Goal: Use online tool/utility: Utilize a website feature to perform a specific function

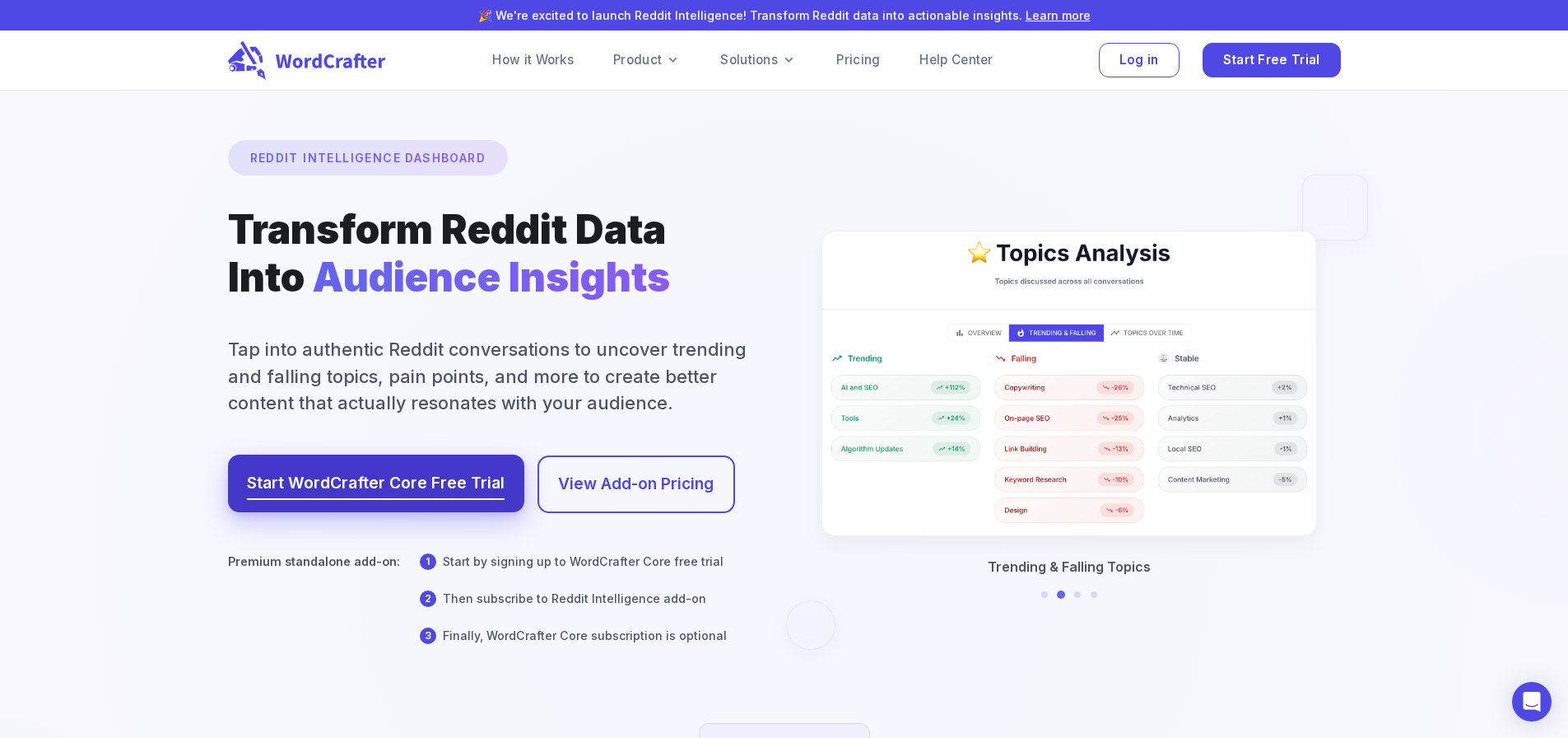
click at [435, 498] on link "Start WordCrafter Core Free Trial" at bounding box center [375, 483] width 257 height 28
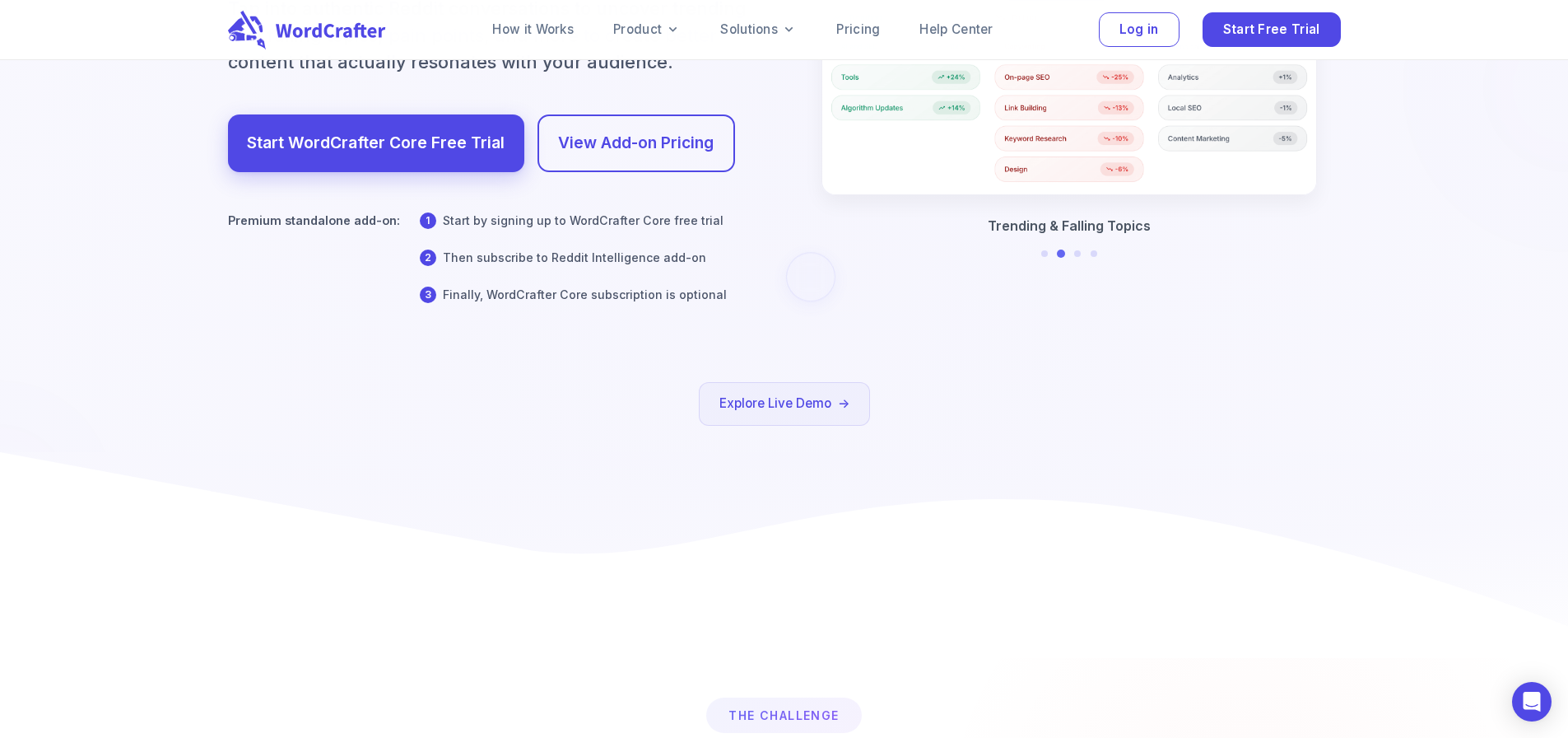
scroll to position [412, 0]
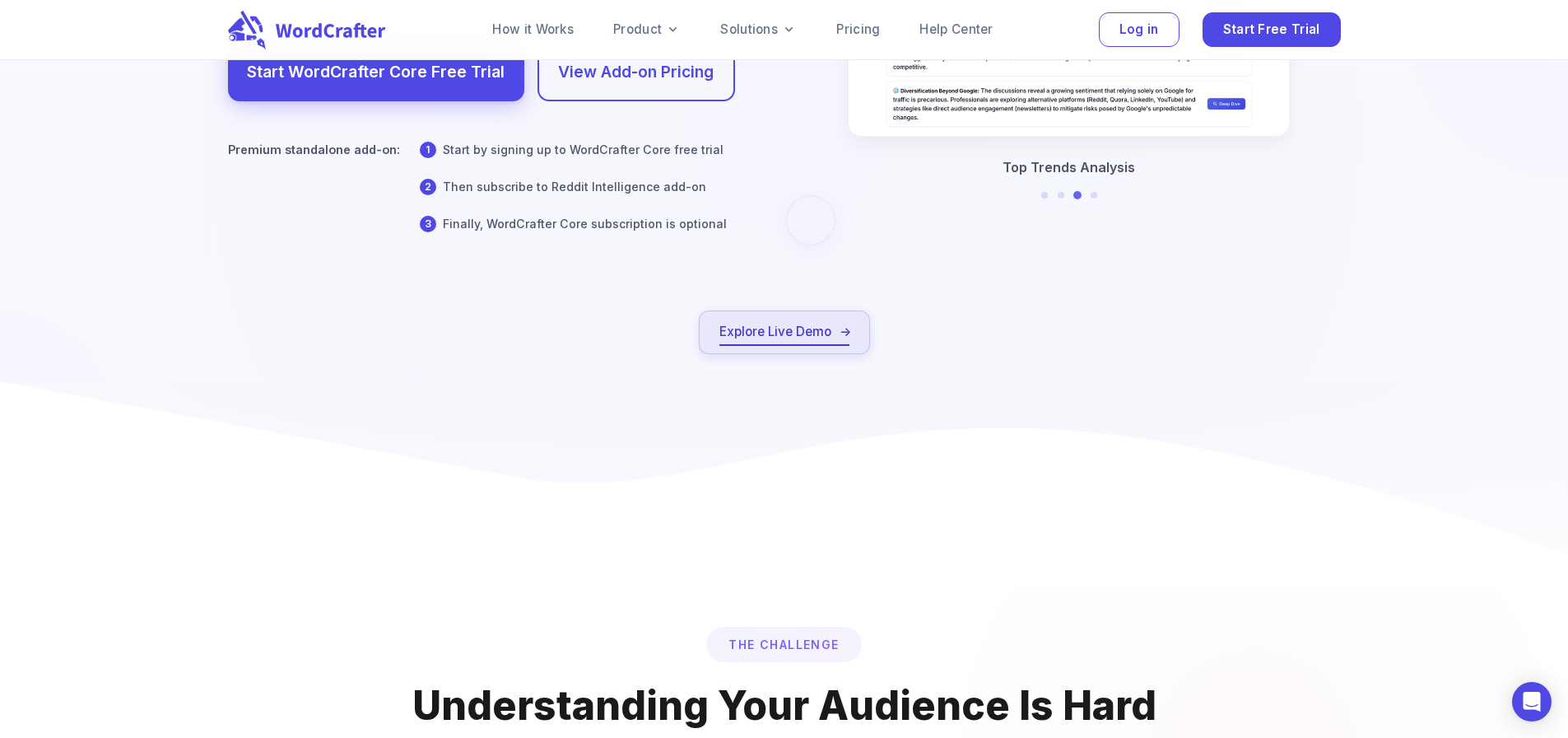
click at [816, 343] on link "Explore Live Demo" at bounding box center [784, 332] width 130 height 22
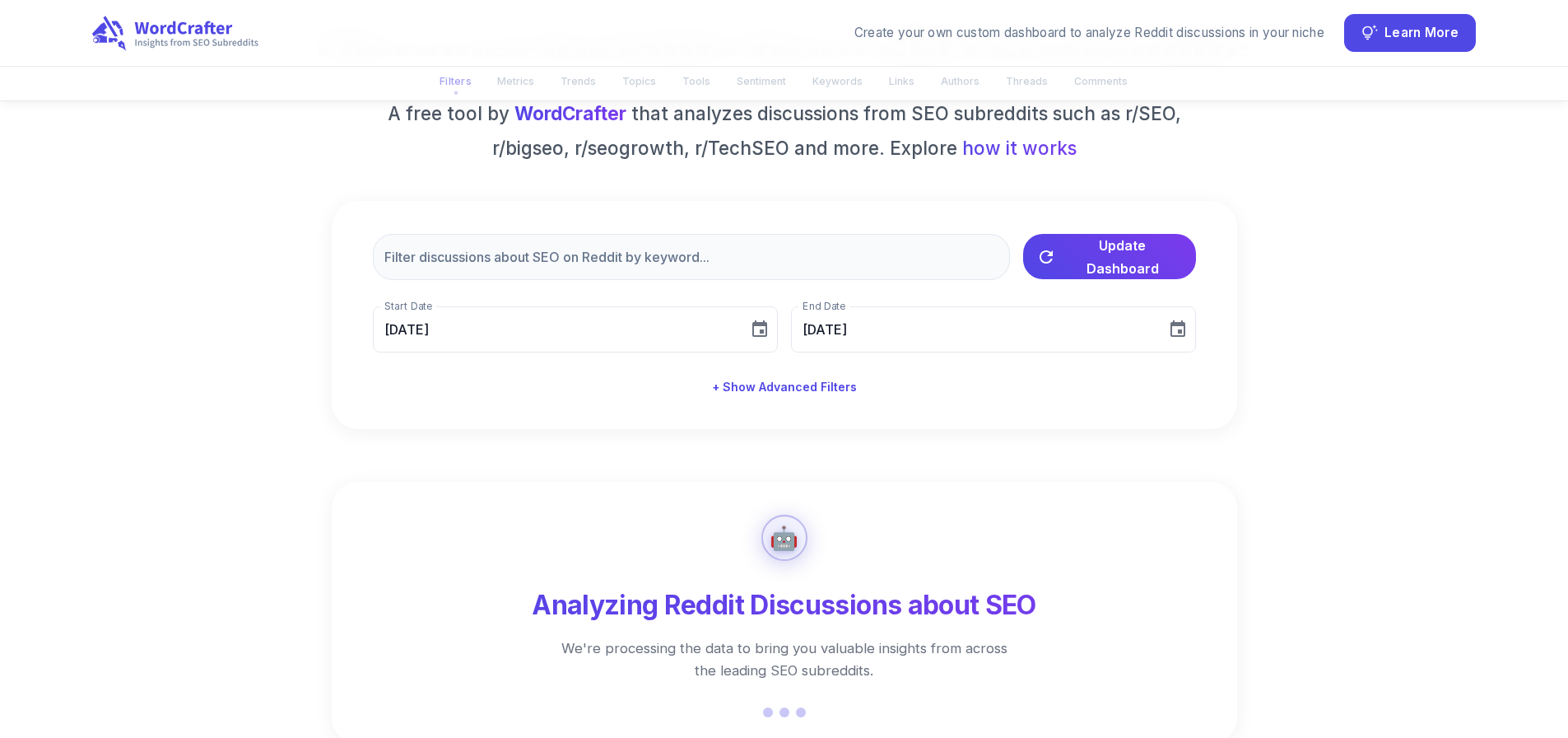
scroll to position [165, 0]
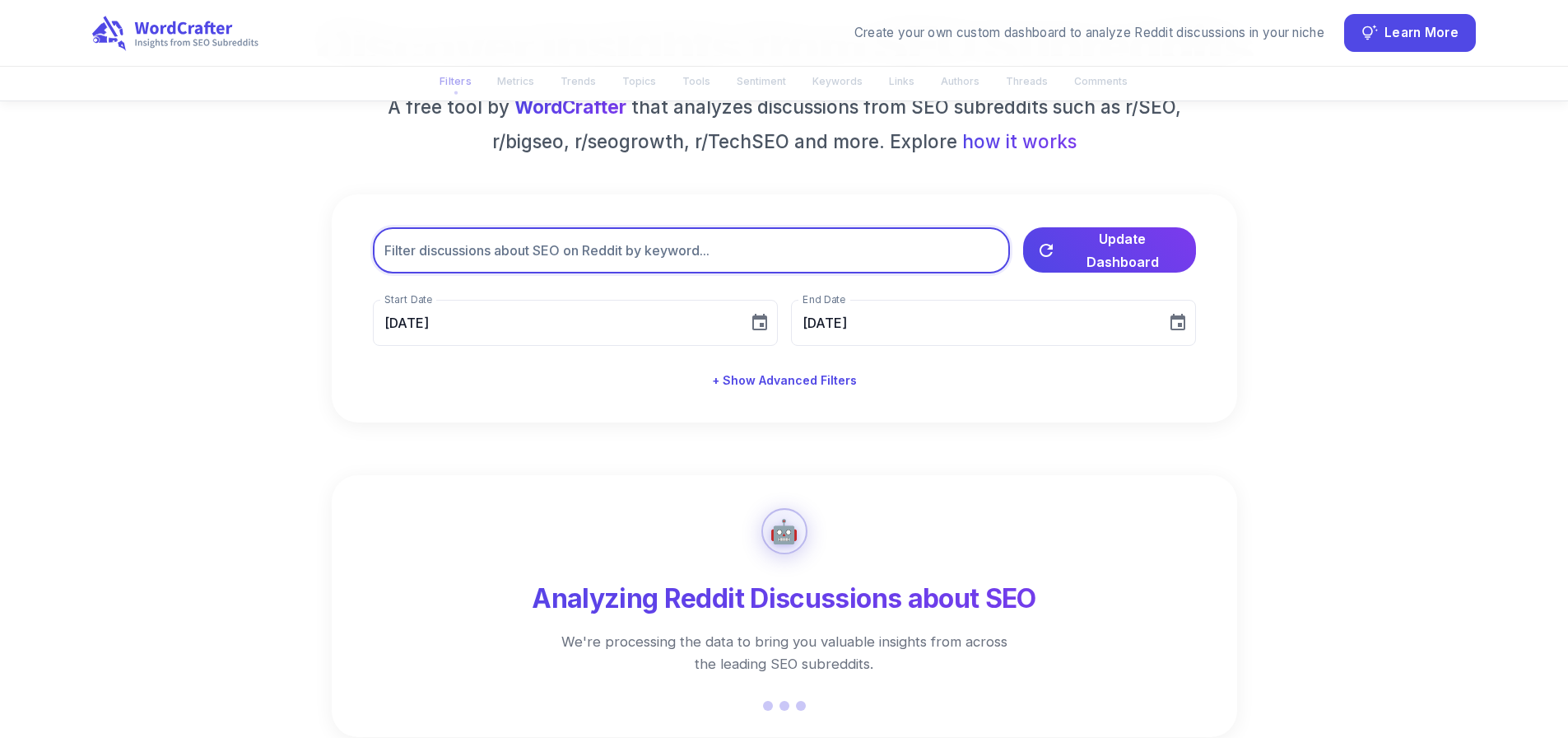
click at [569, 256] on input "text" at bounding box center [691, 250] width 637 height 46
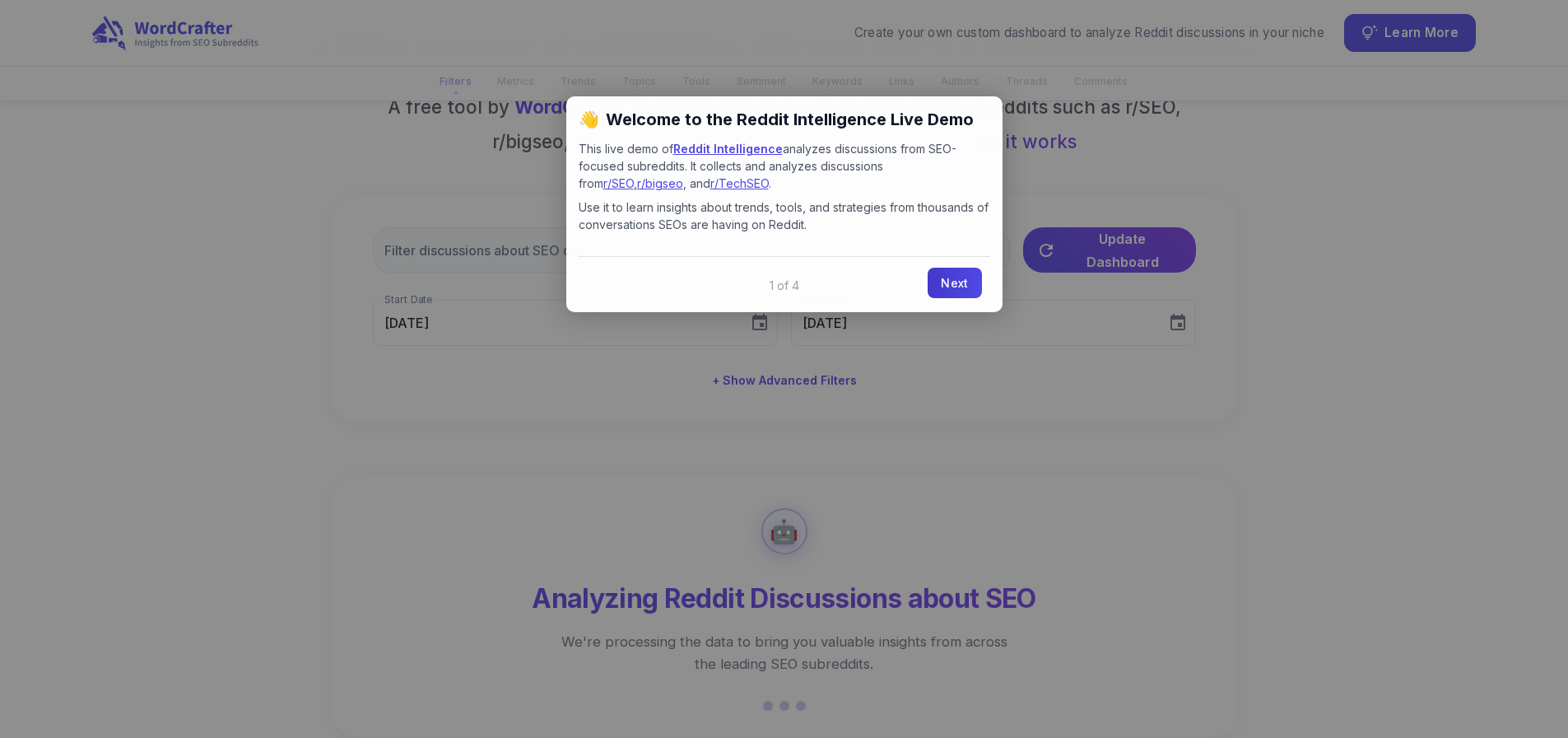
click at [960, 279] on link "Next" at bounding box center [954, 283] width 53 height 30
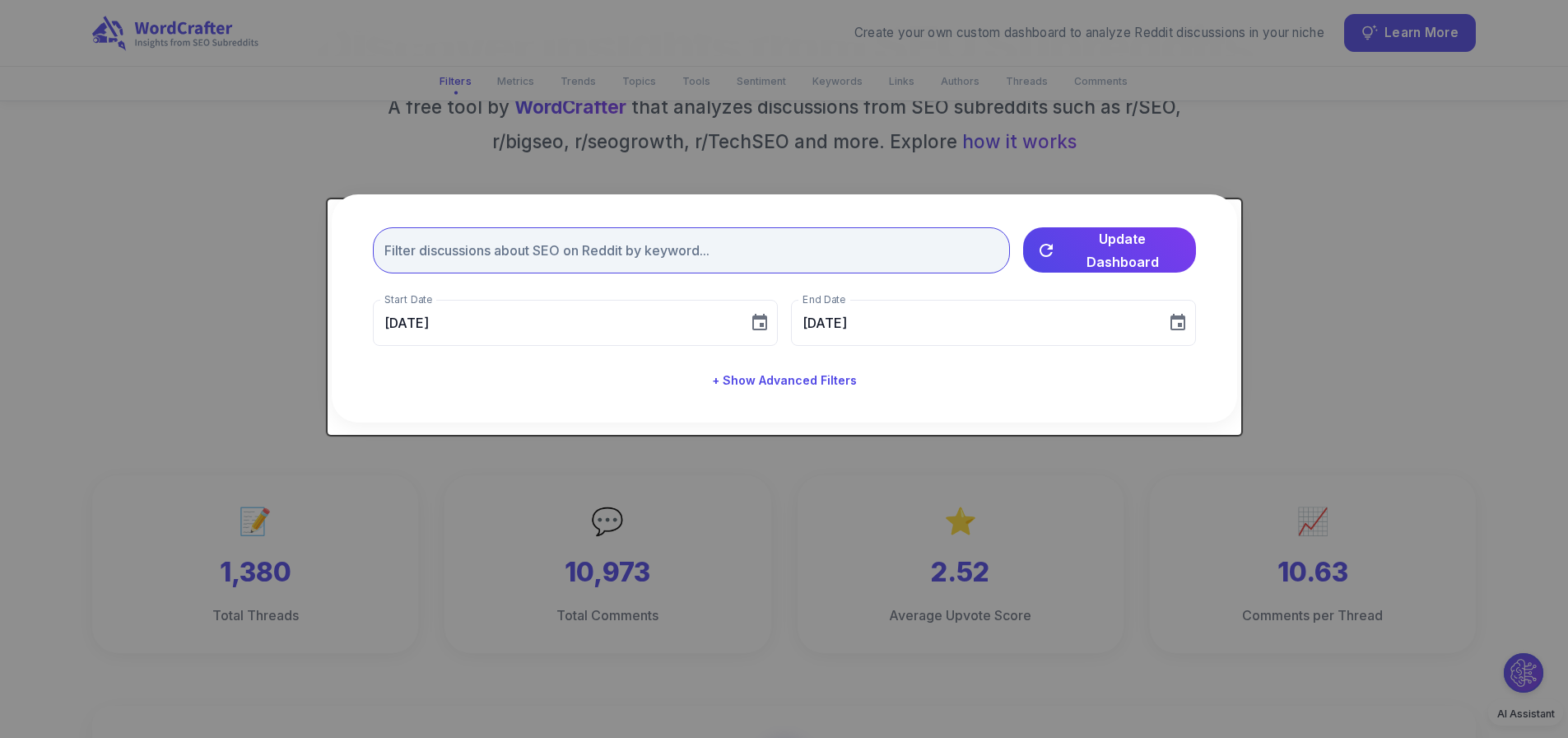
click at [732, 273] on input "text" at bounding box center [691, 250] width 637 height 46
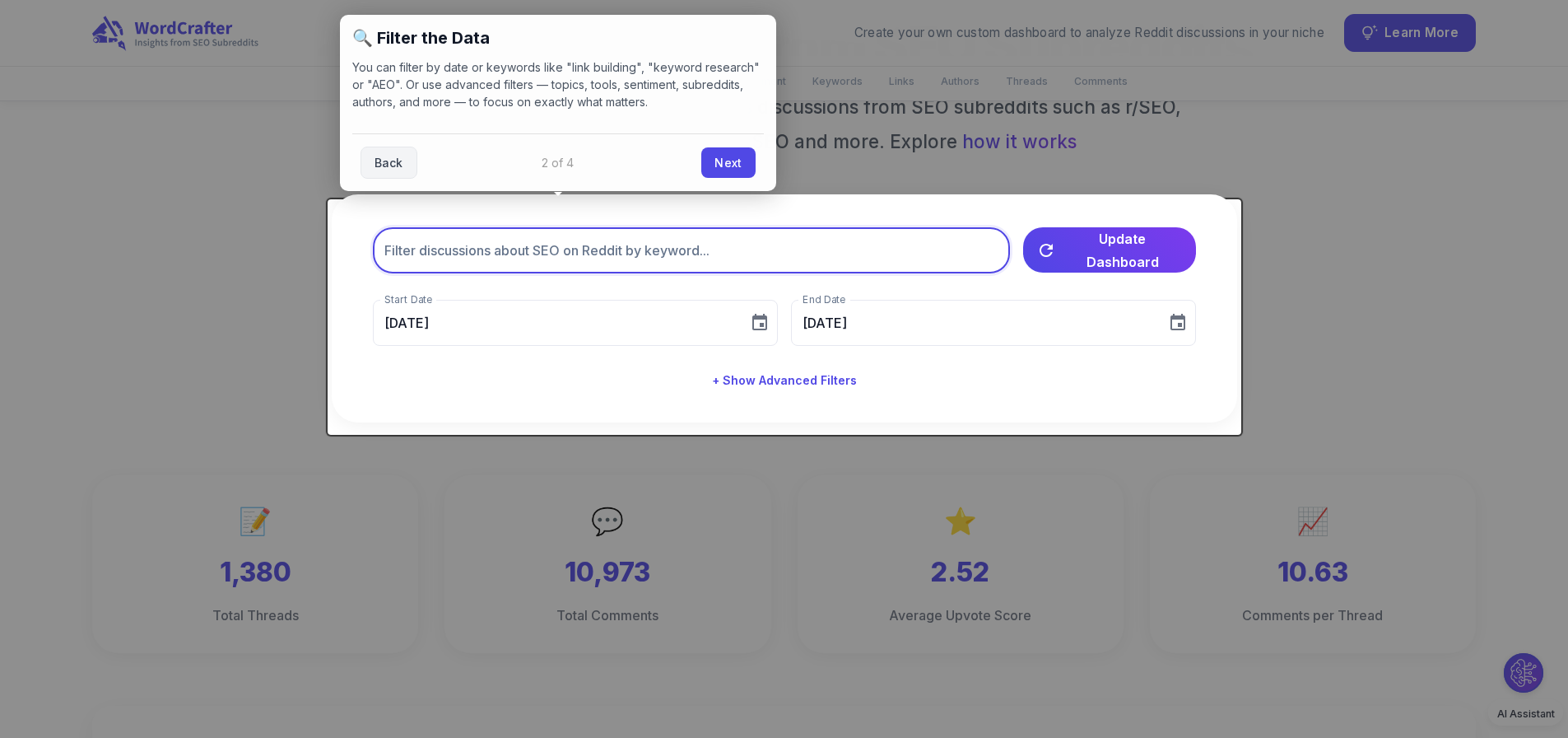
type input "a"
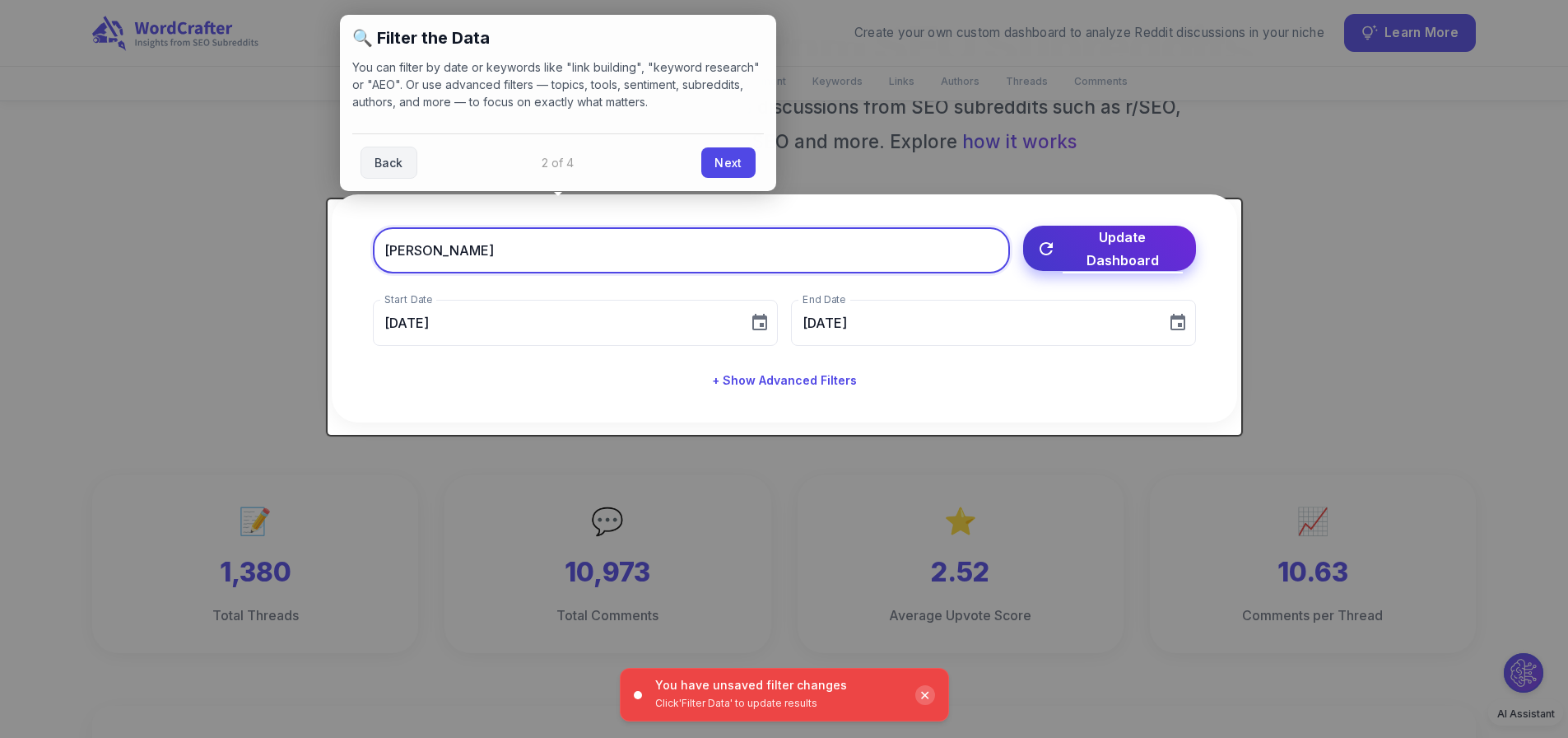
type input "[PERSON_NAME]"
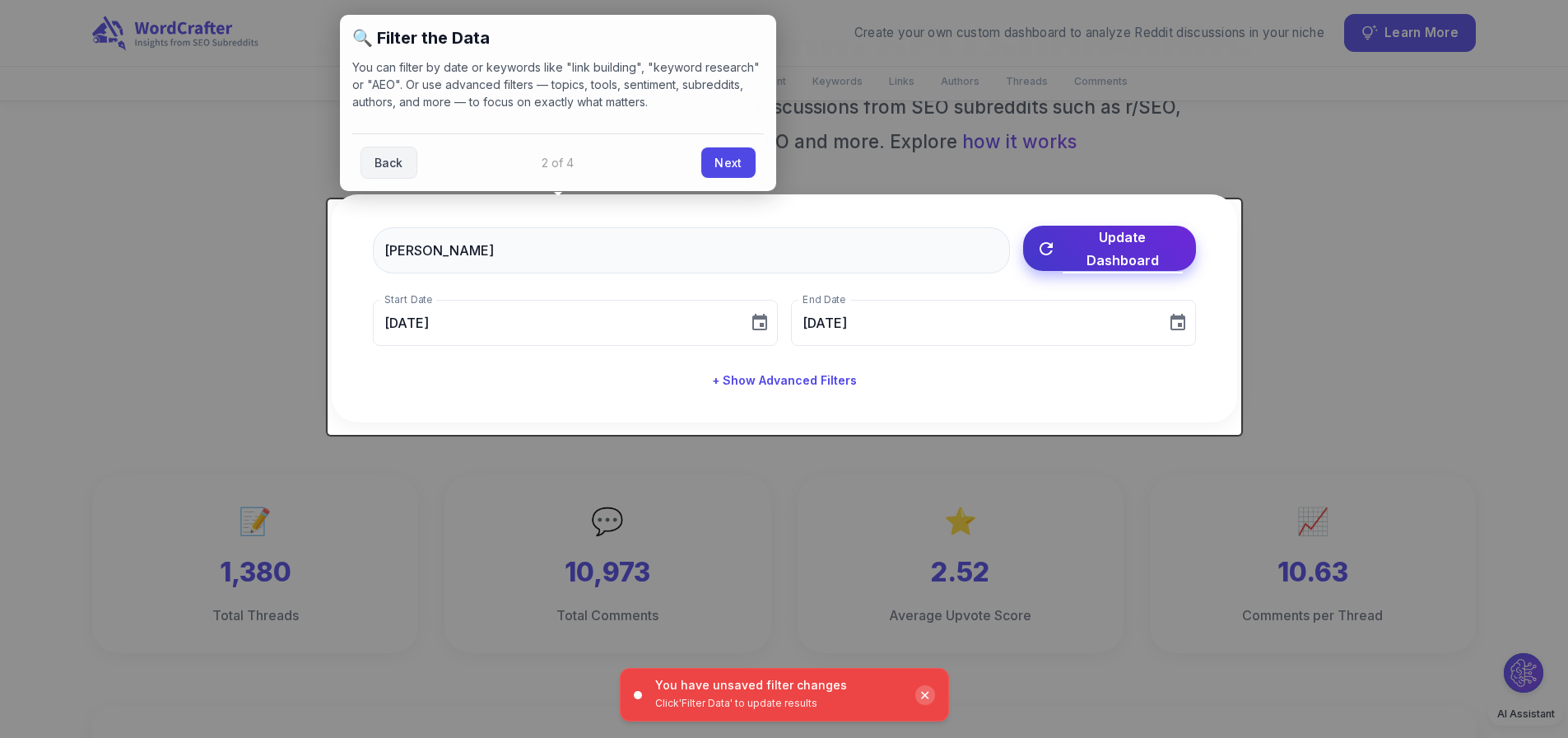
click at [1091, 255] on span "Update Dashboard" at bounding box center [1122, 248] width 120 height 46
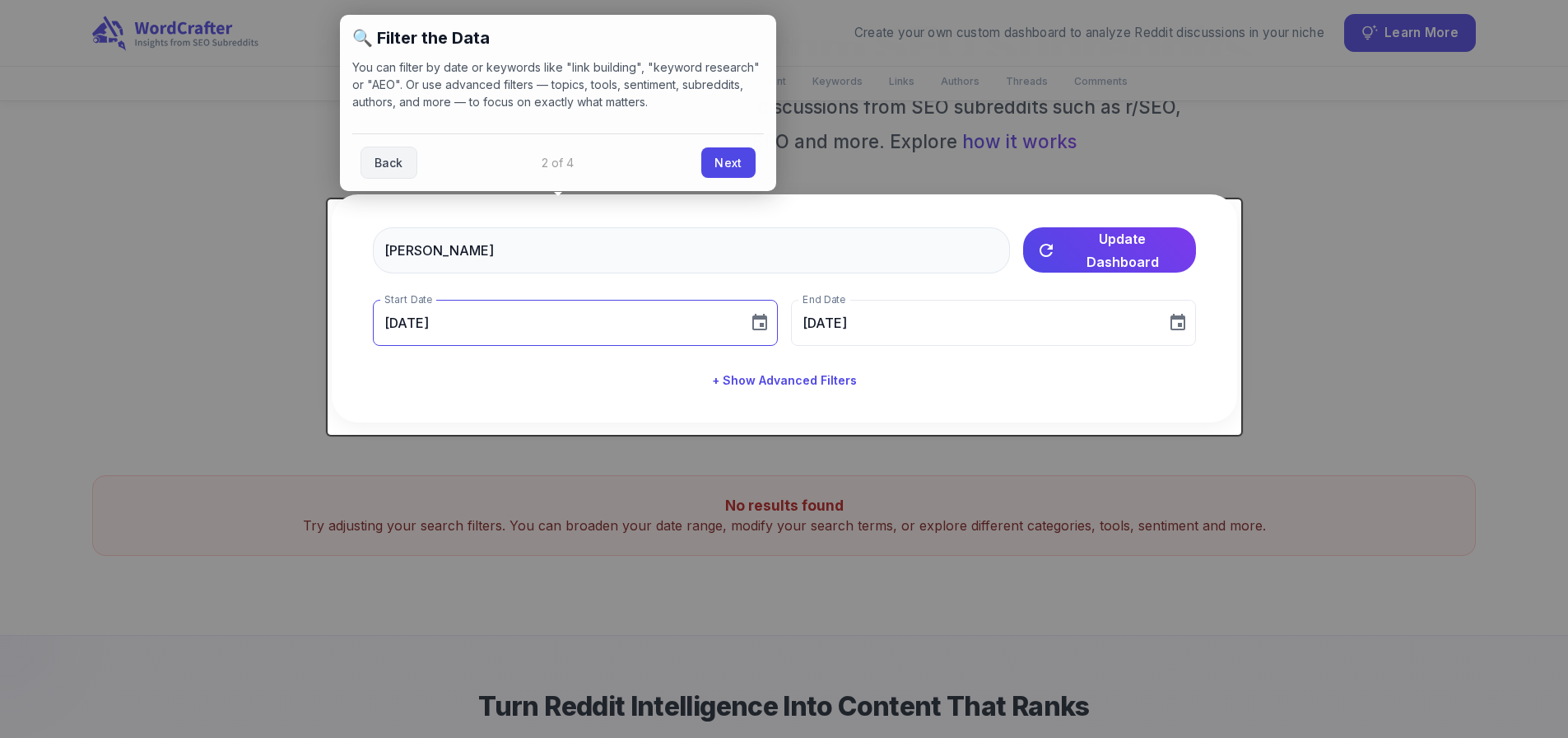
click at [756, 326] on icon "Choose date, selected date is Jul 15, 2025" at bounding box center [759, 323] width 20 height 20
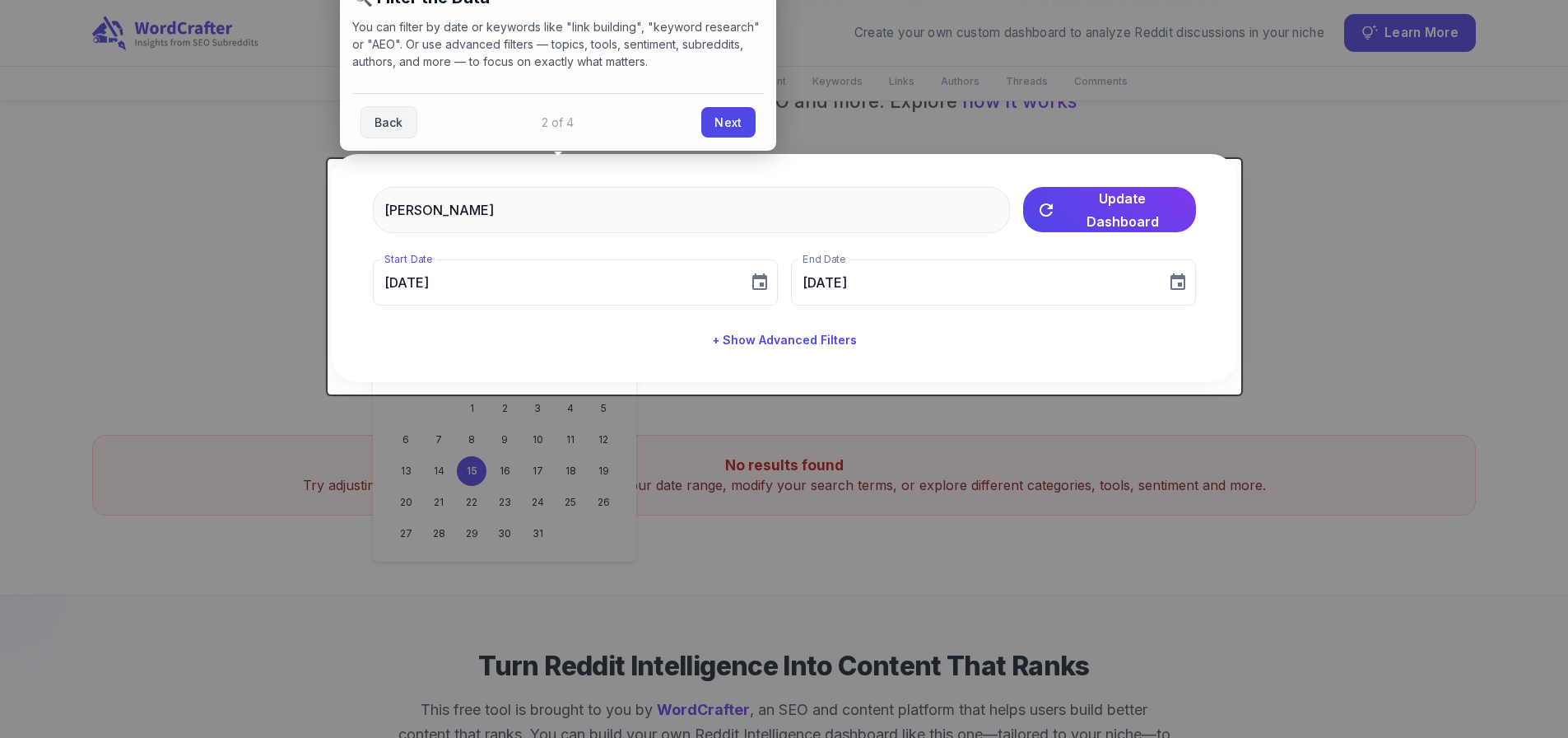
scroll to position [86, 0]
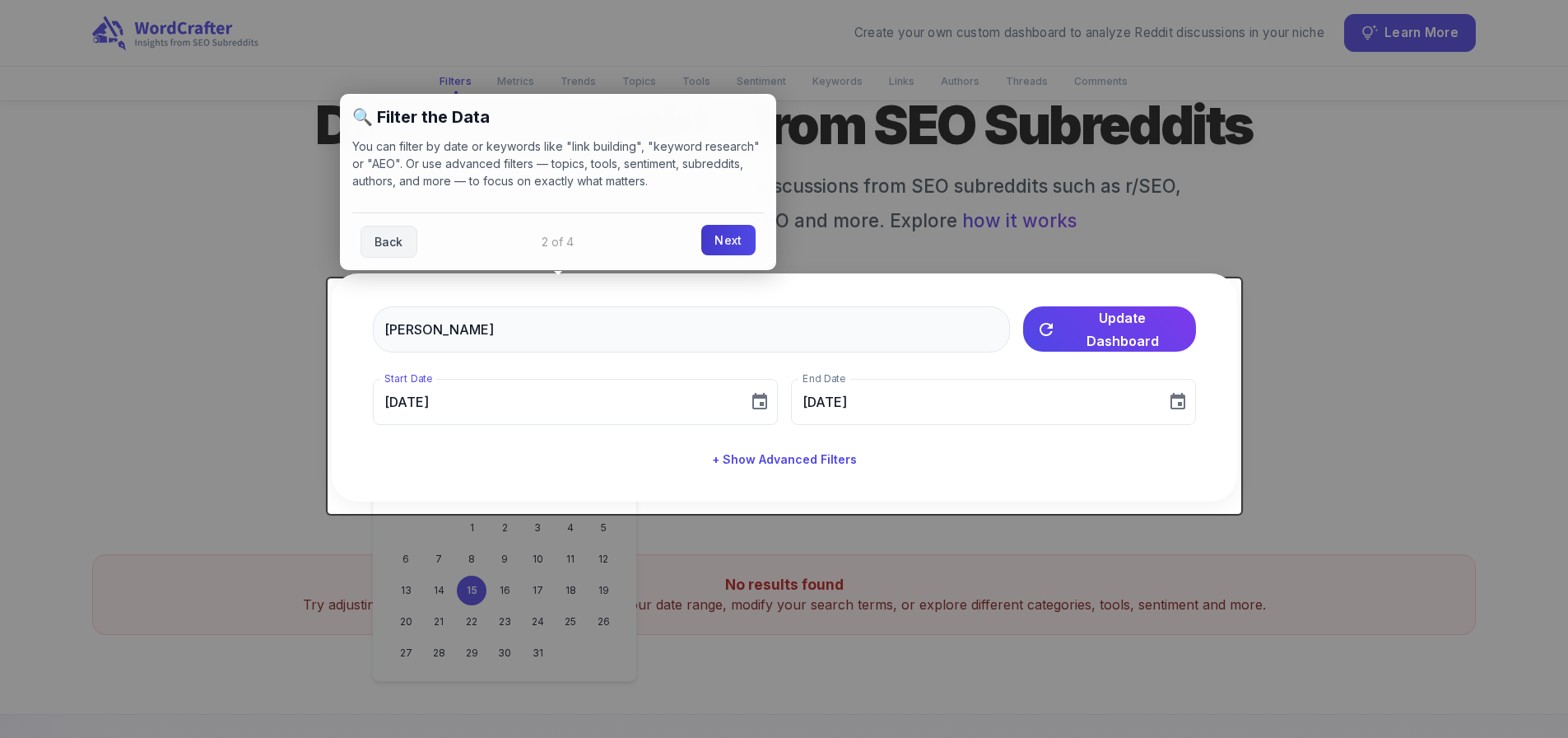
click at [716, 239] on link "Next" at bounding box center [728, 239] width 53 height 30
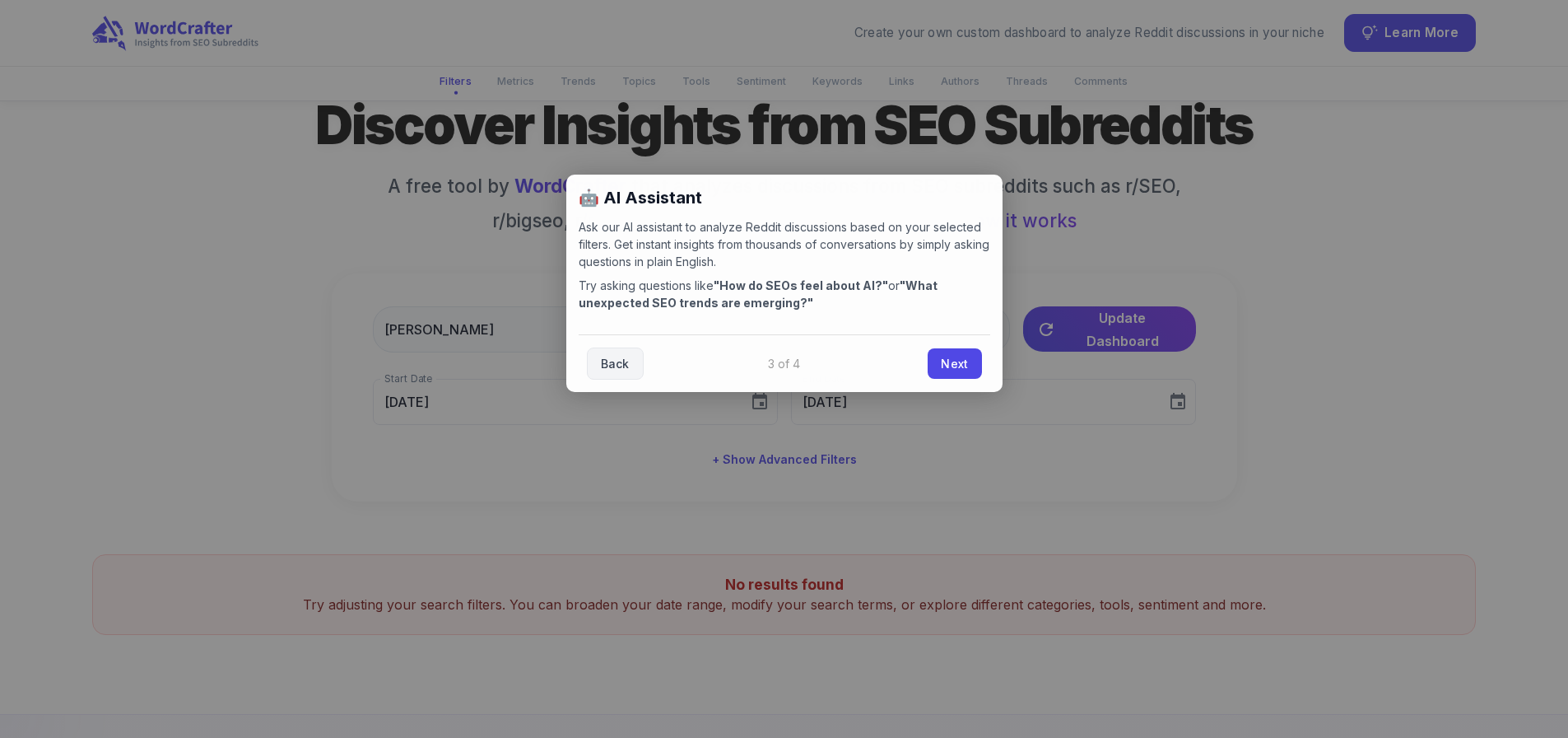
click at [968, 362] on link "Next" at bounding box center [954, 364] width 53 height 30
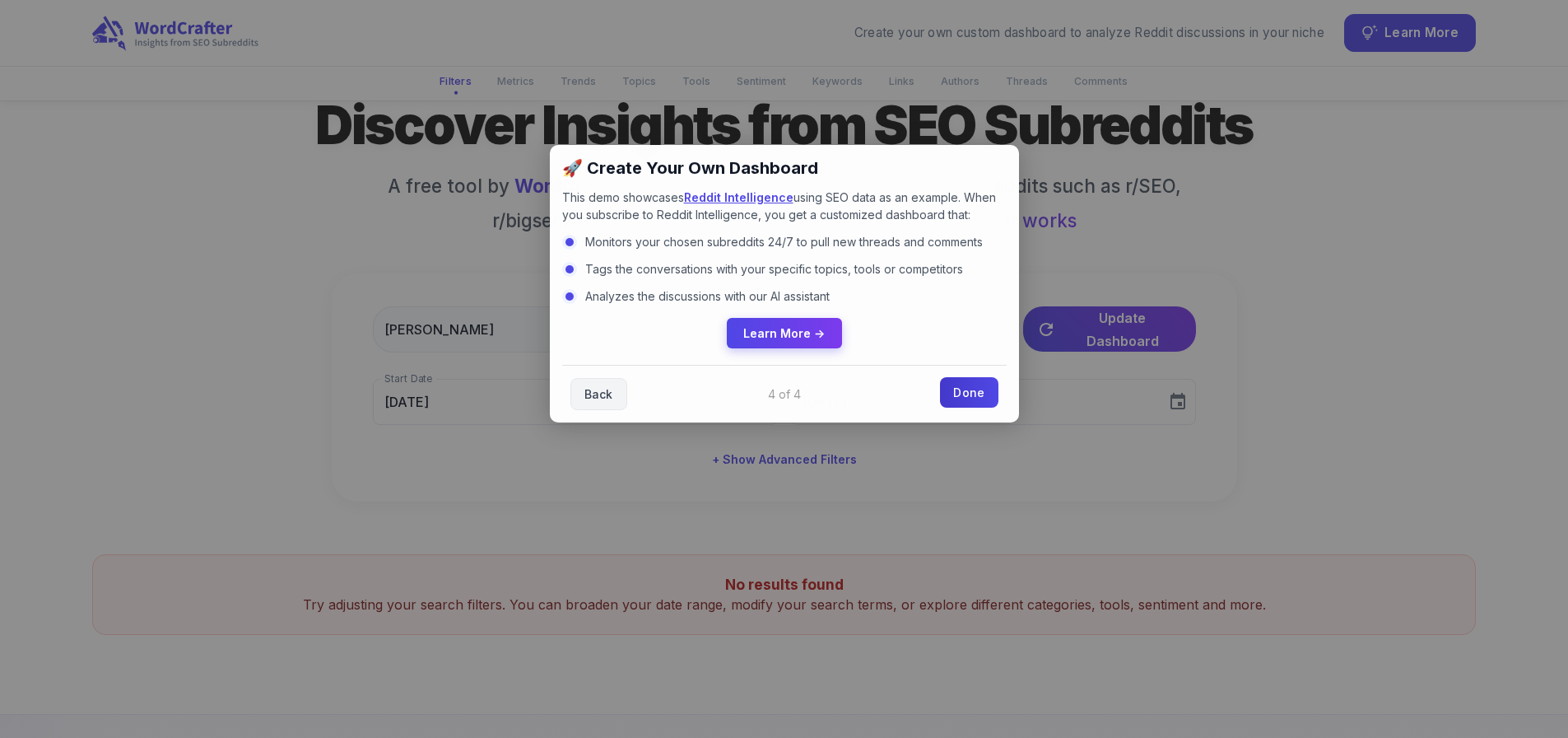
click at [962, 389] on link "Done" at bounding box center [968, 392] width 58 height 30
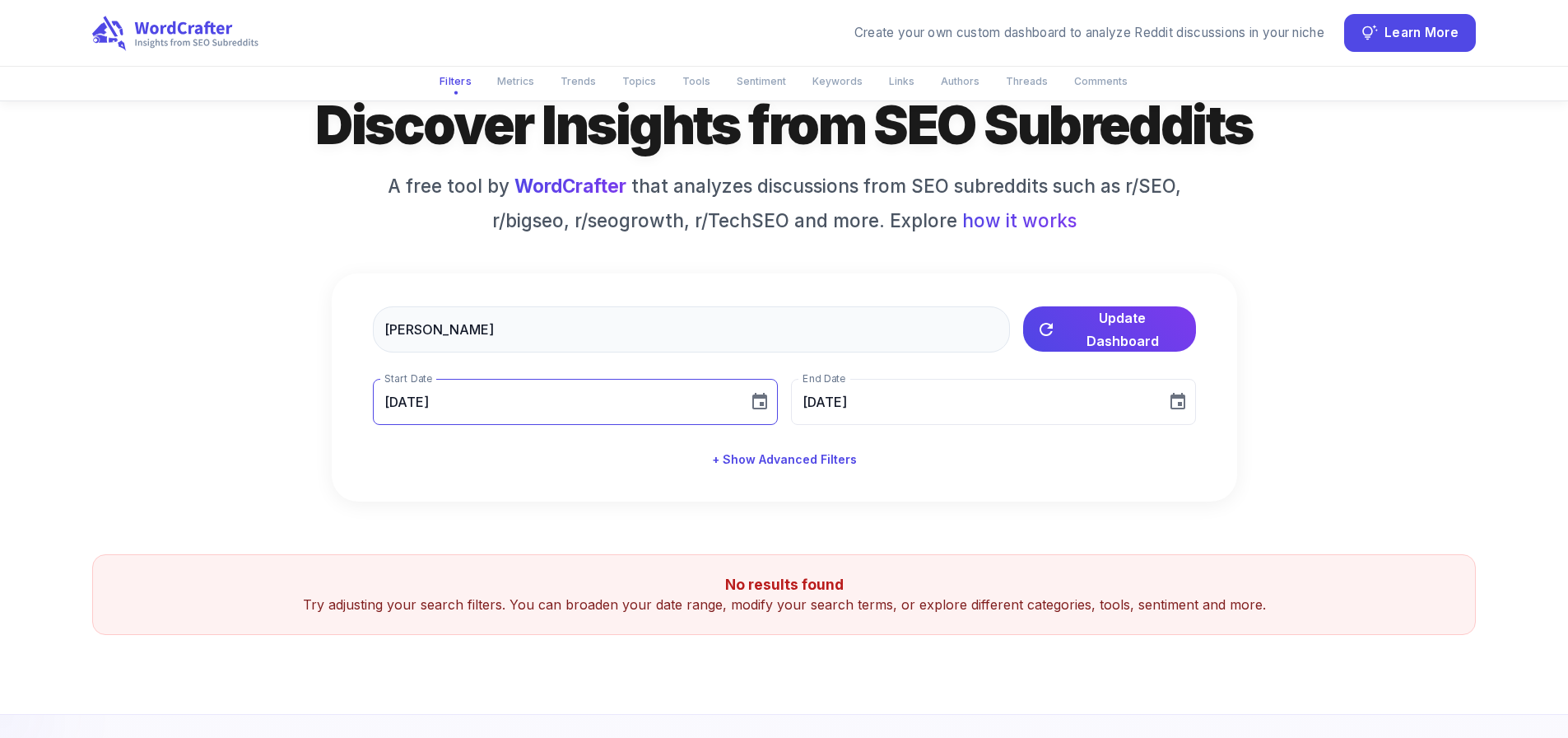
click at [751, 400] on icon "Choose date, selected date is Jul 15, 2025" at bounding box center [759, 402] width 20 height 20
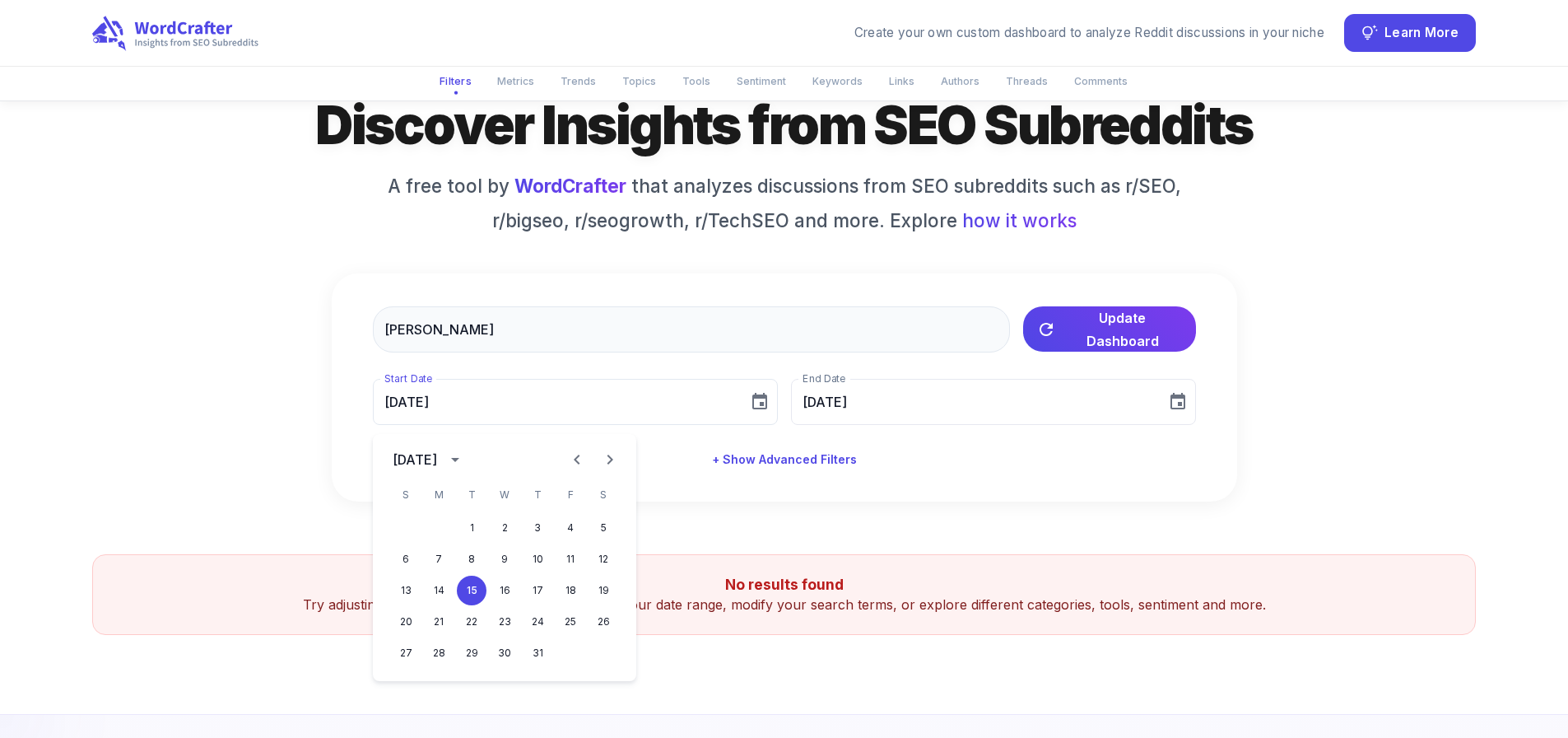
click at [576, 458] on icon "Previous month" at bounding box center [576, 459] width 5 height 10
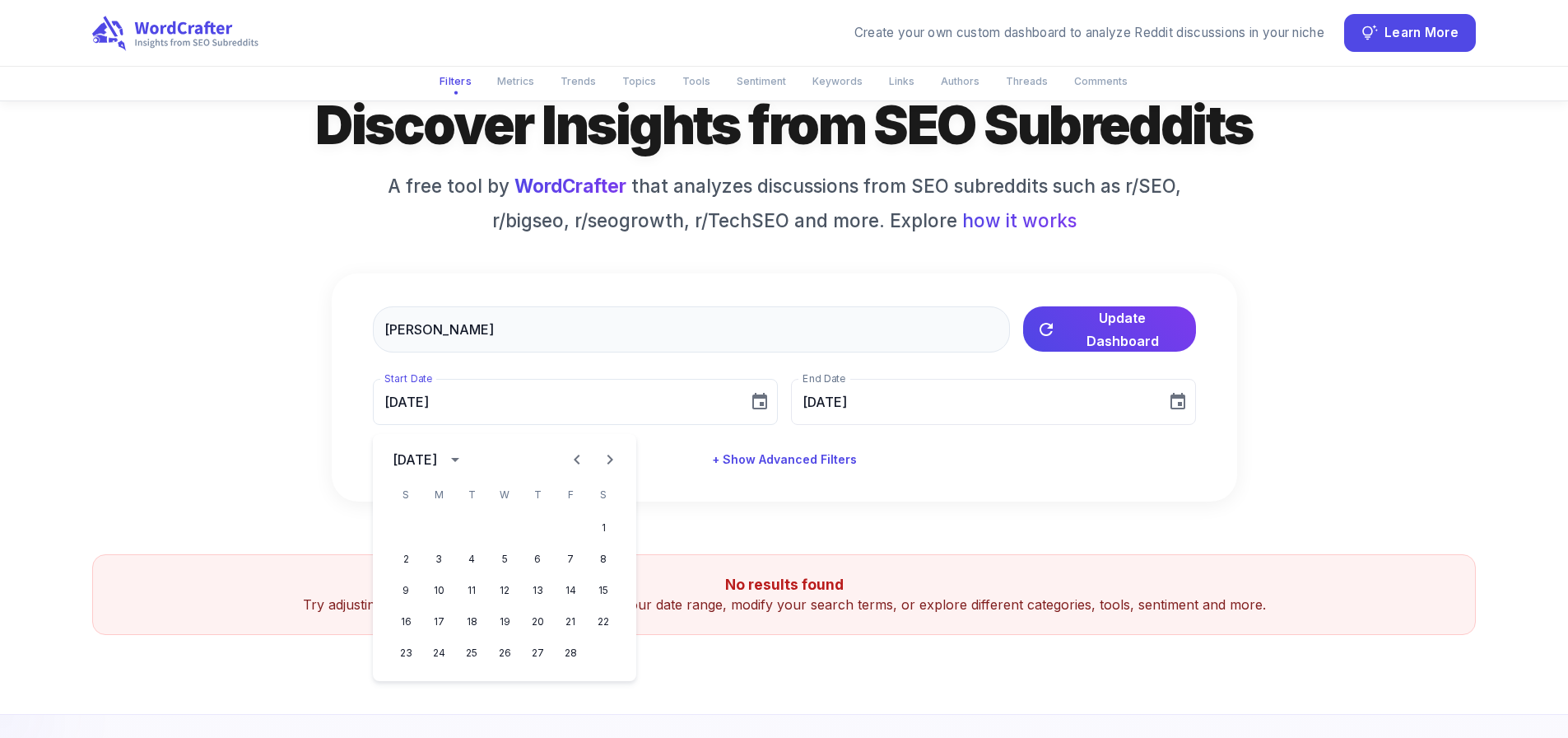
click at [576, 458] on icon "Previous month" at bounding box center [576, 459] width 5 height 10
click at [504, 533] on button "1" at bounding box center [504, 527] width 29 height 29
type input "[DATE]"
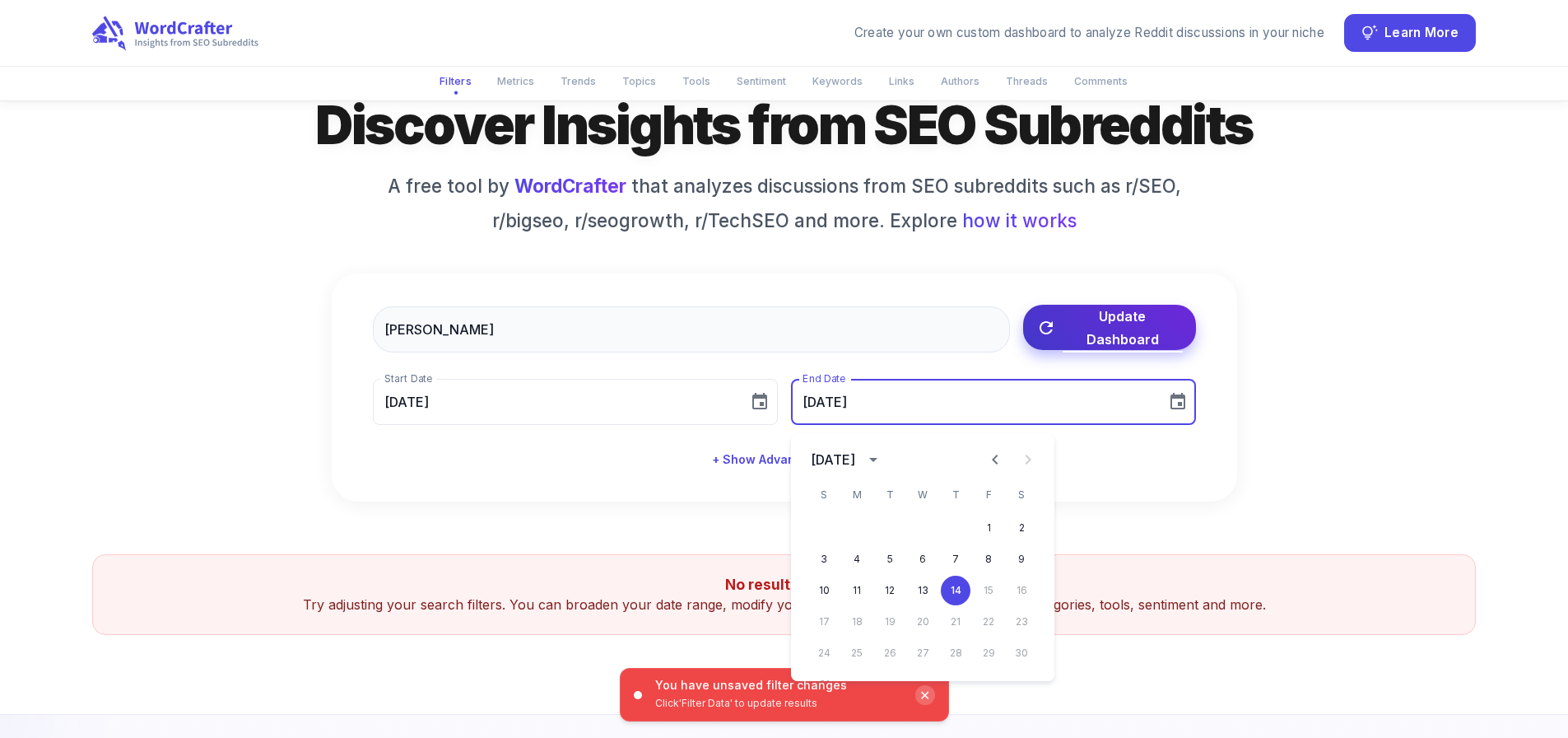
click at [1129, 349] on button "Update Dashboard" at bounding box center [1109, 326] width 173 height 45
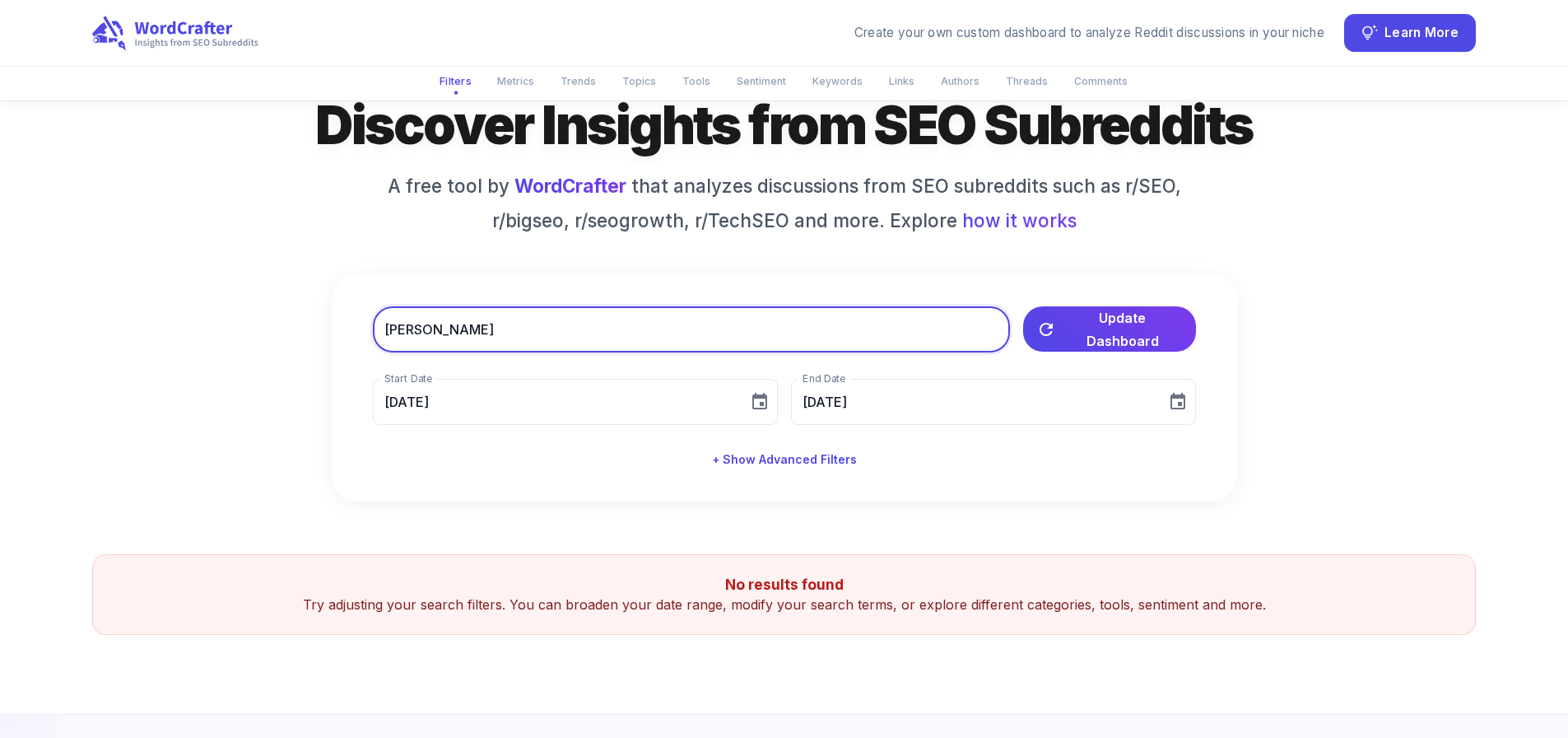
click at [494, 335] on input "[PERSON_NAME]" at bounding box center [691, 329] width 637 height 46
click at [385, 339] on input "[PERSON_NAME]" at bounding box center [691, 329] width 637 height 46
drag, startPoint x: 396, startPoint y: 337, endPoint x: 611, endPoint y: 342, distance: 215.1
click at [606, 342] on input "r/[PERSON_NAME]" at bounding box center [691, 329] width 637 height 46
click at [1063, 335] on span "Update Dashboard" at bounding box center [1122, 327] width 120 height 46
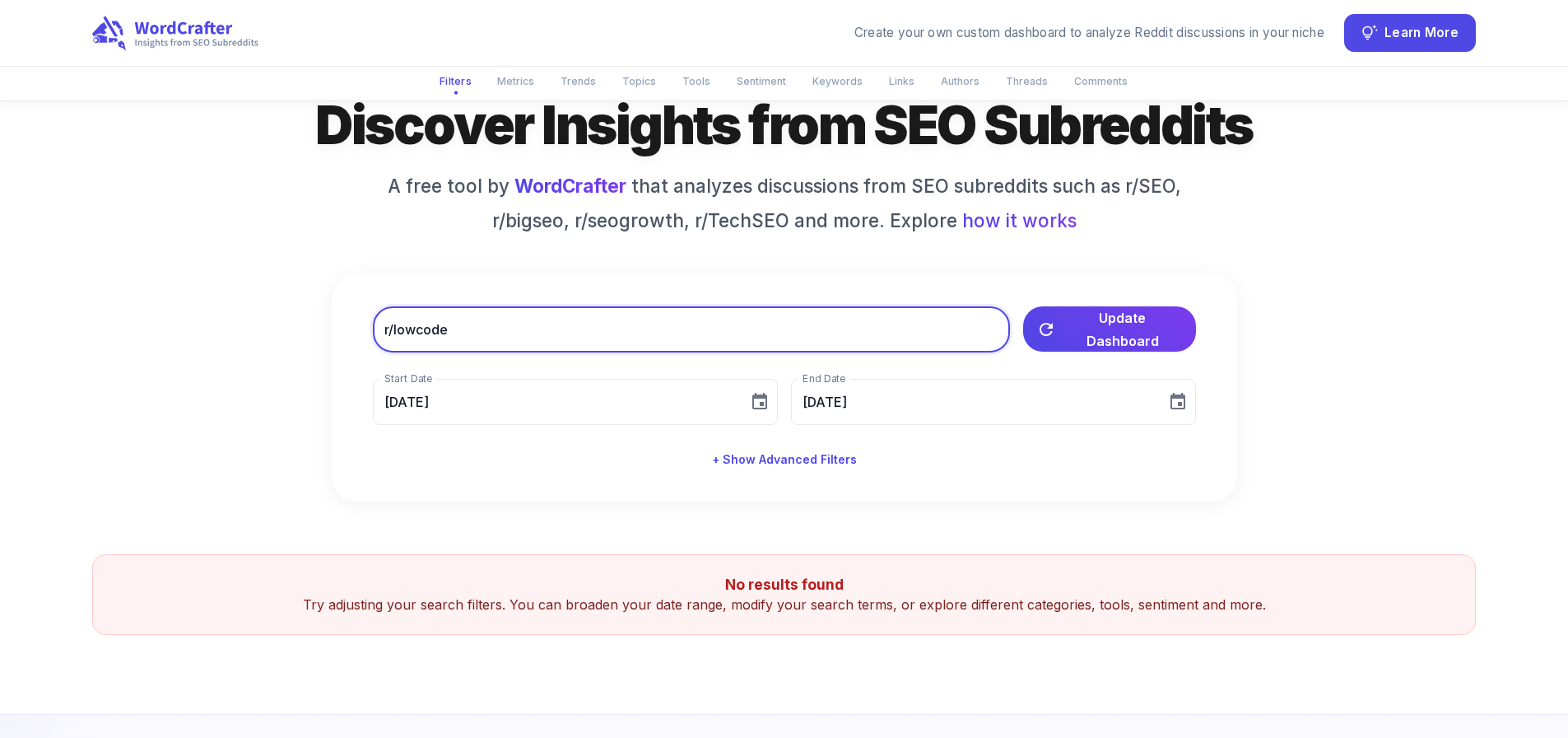
drag, startPoint x: 396, startPoint y: 338, endPoint x: 629, endPoint y: 307, distance: 235.1
click at [662, 320] on input "r/lowcode" at bounding box center [691, 329] width 637 height 46
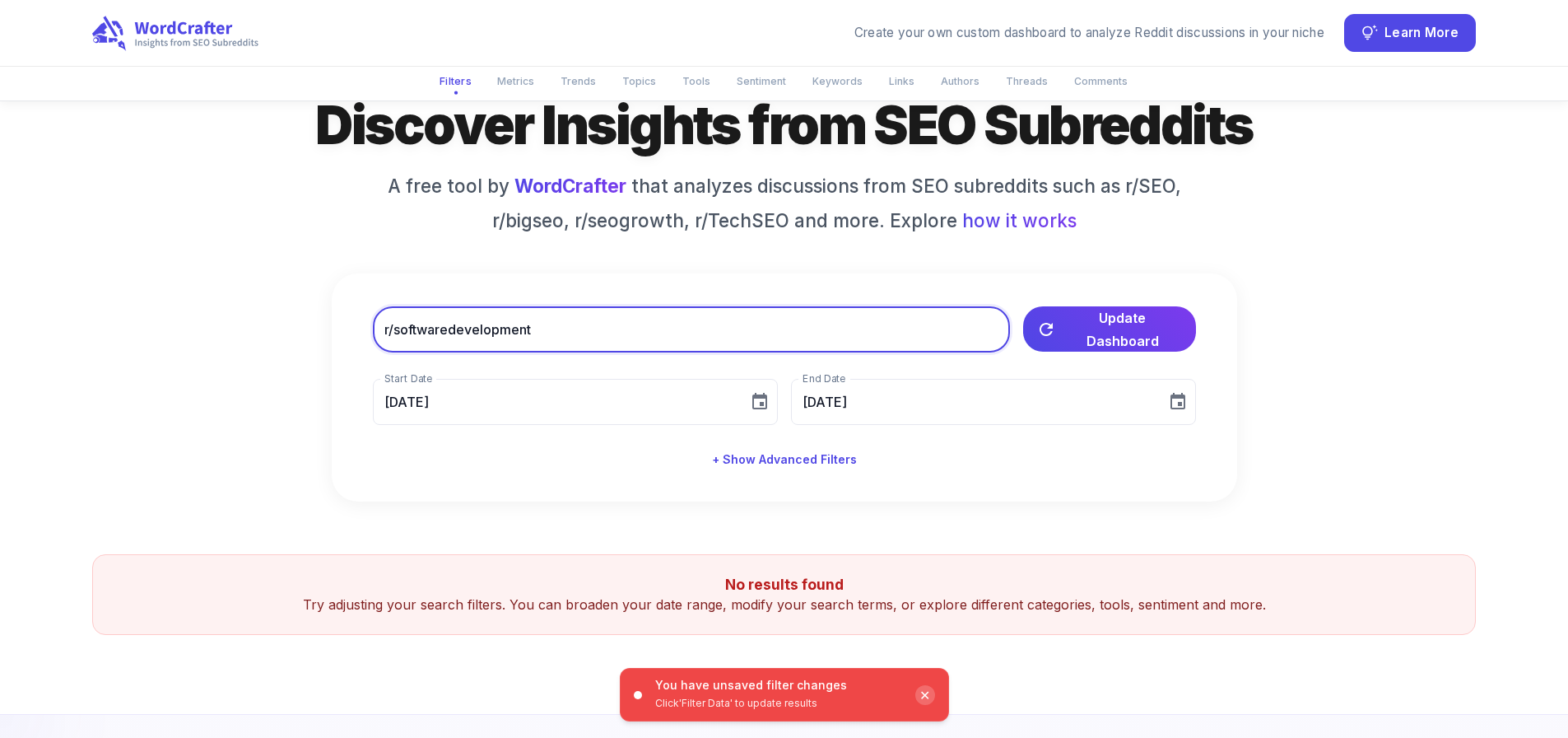
type input "r/softwaredevelopment"
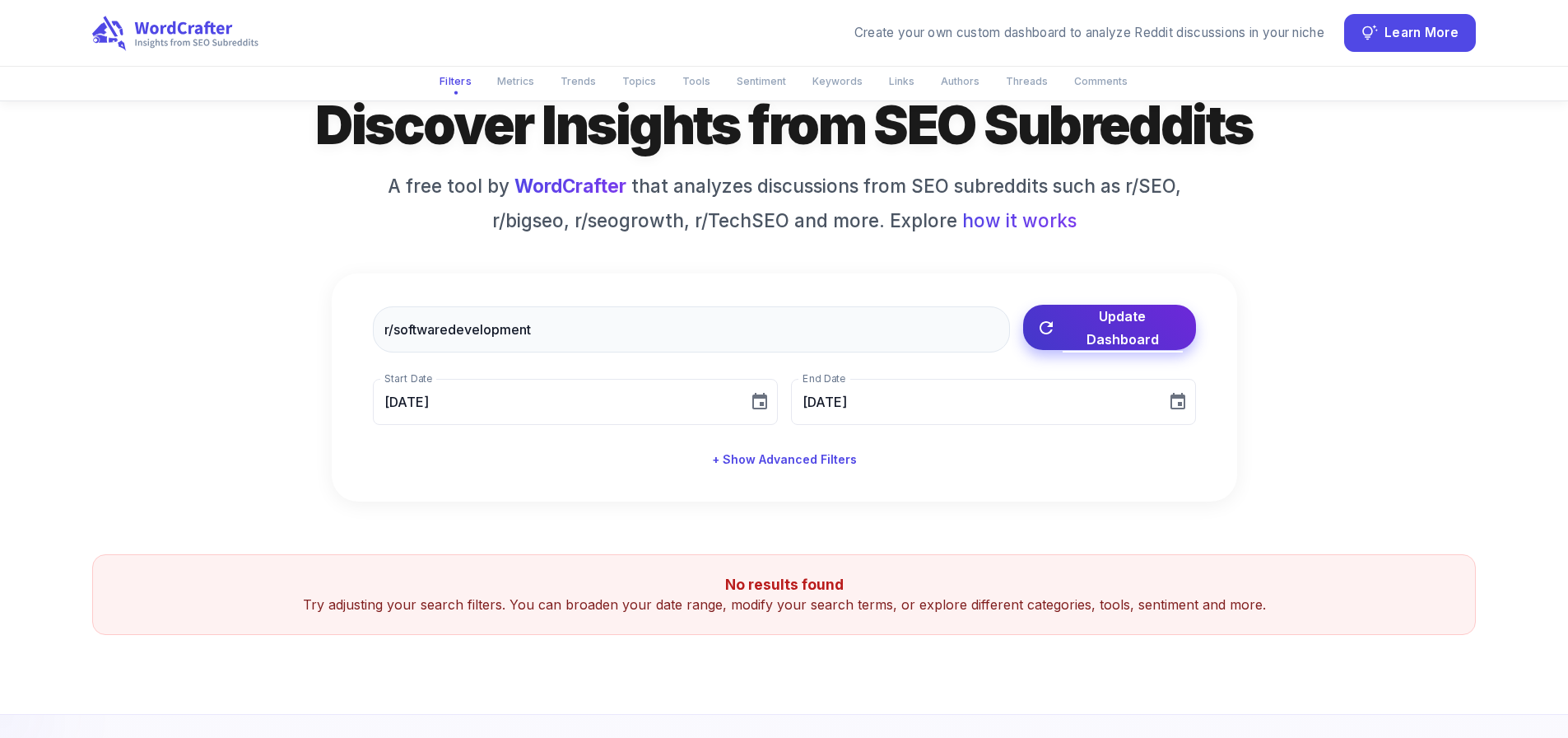
click at [1106, 346] on span "Update Dashboard" at bounding box center [1122, 327] width 120 height 46
click at [816, 459] on button "+ Show Advanced Filters" at bounding box center [784, 459] width 158 height 30
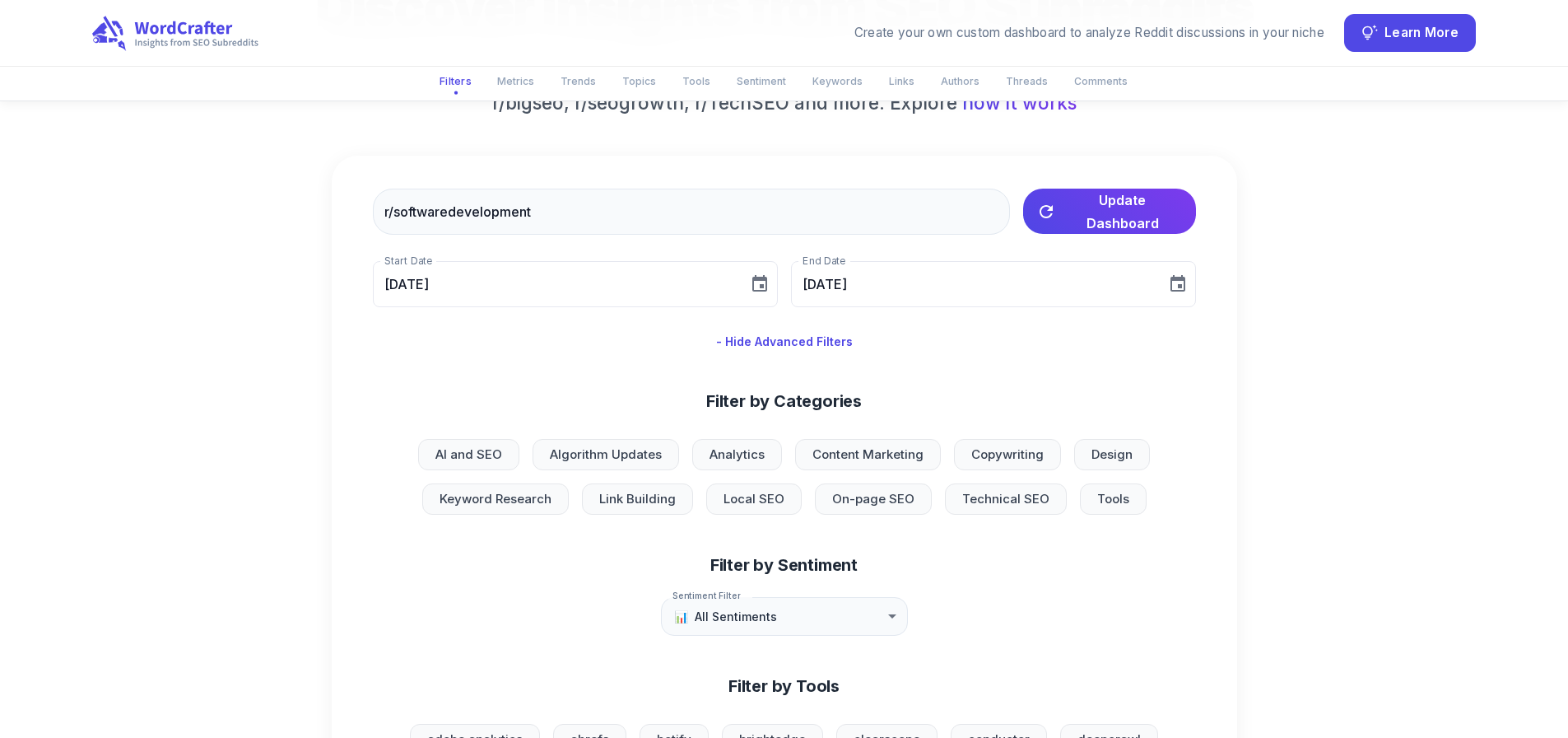
scroll to position [168, 0]
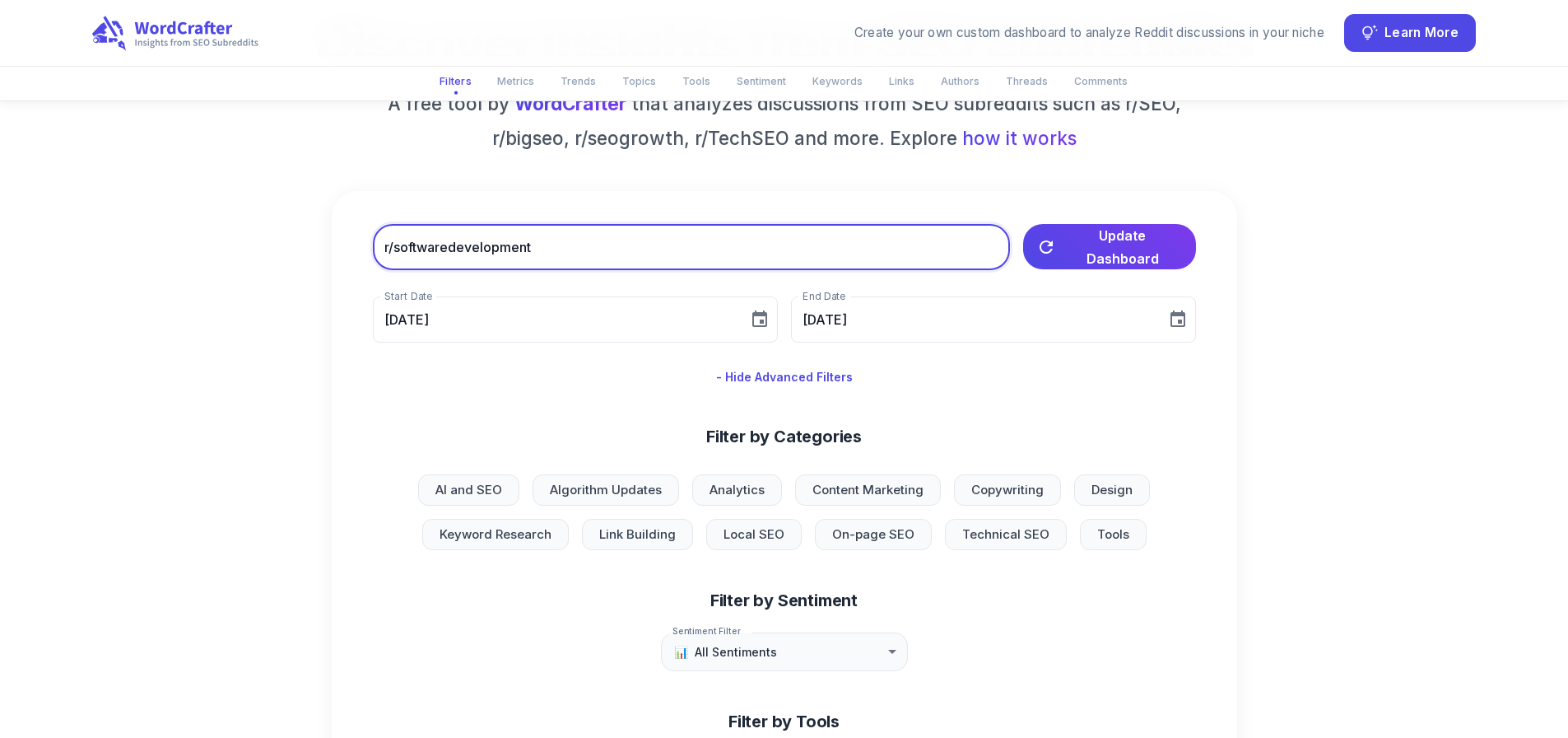
drag, startPoint x: 735, startPoint y: 252, endPoint x: 70, endPoint y: 253, distance: 665.0
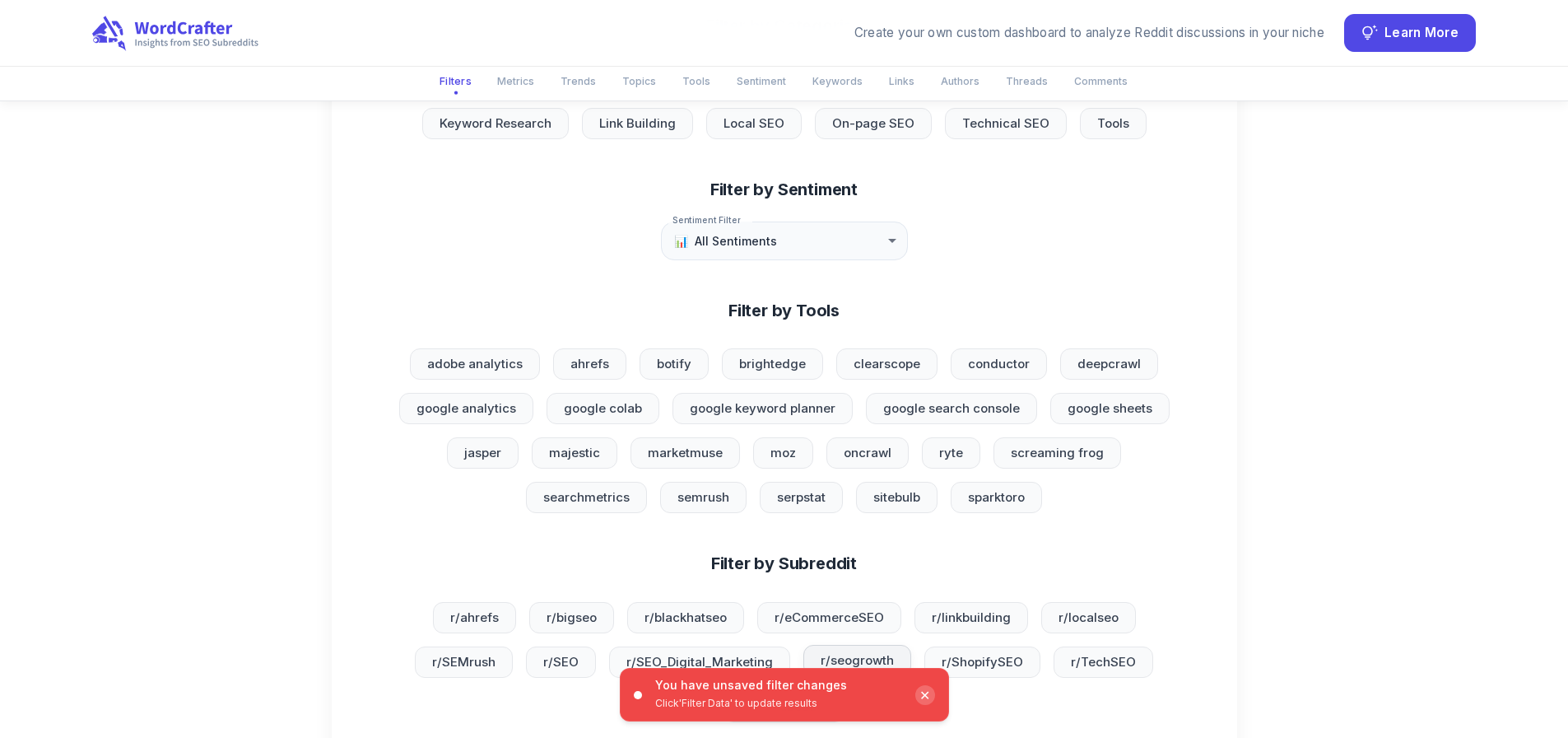
scroll to position [579, 0]
click at [915, 697] on div "✕" at bounding box center [925, 695] width 20 height 20
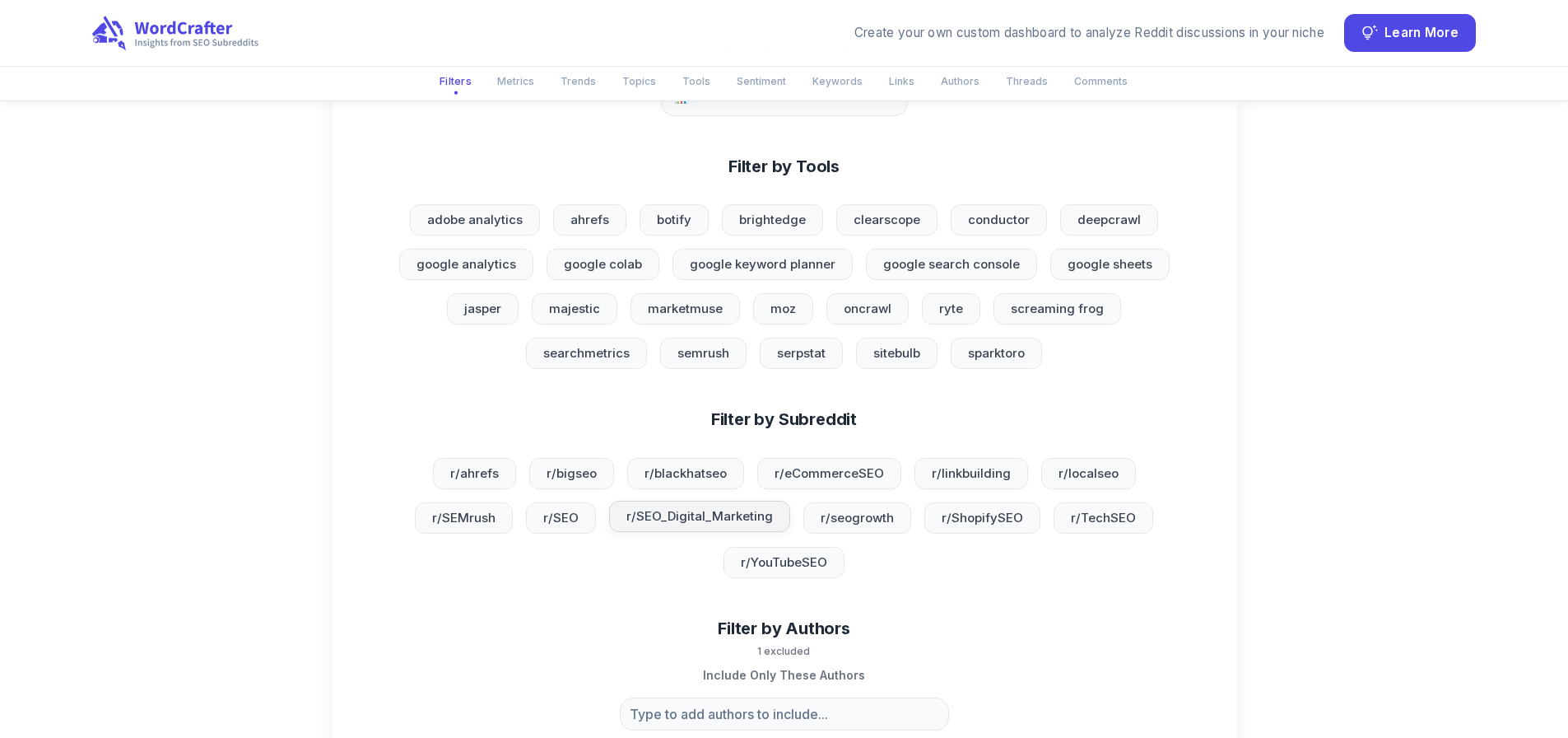
scroll to position [744, 0]
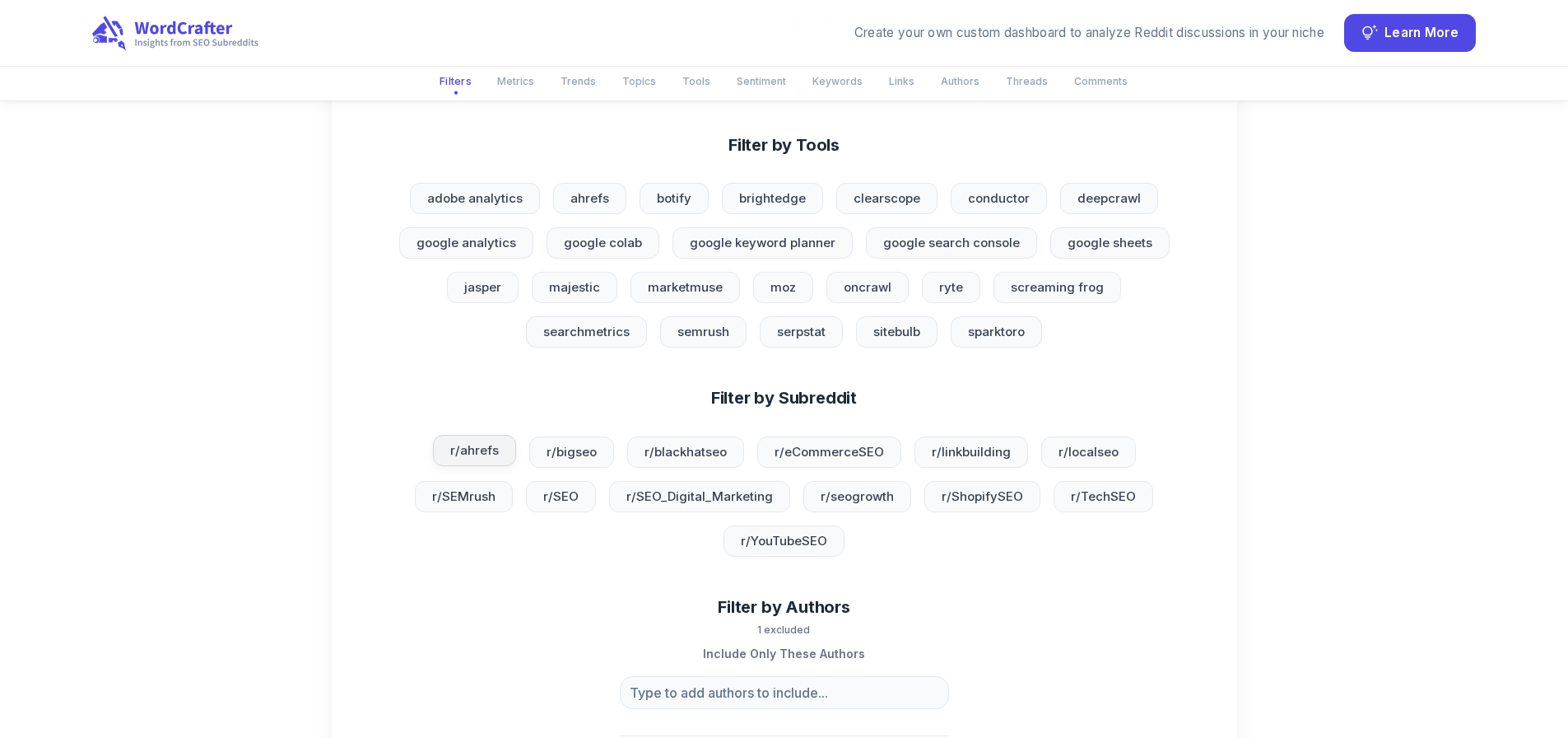
click at [491, 459] on span "r/ahrefs" at bounding box center [474, 450] width 68 height 19
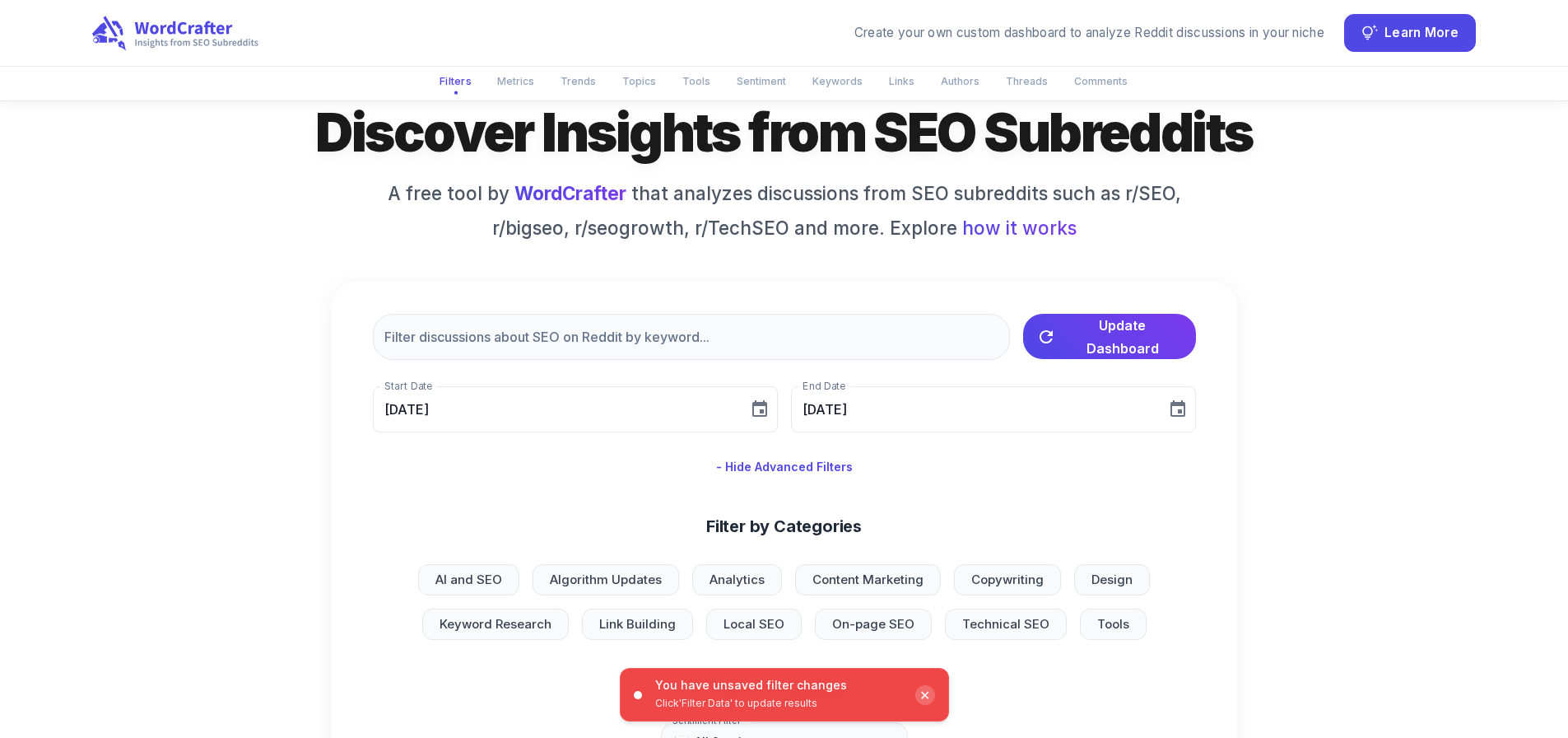
scroll to position [0, 0]
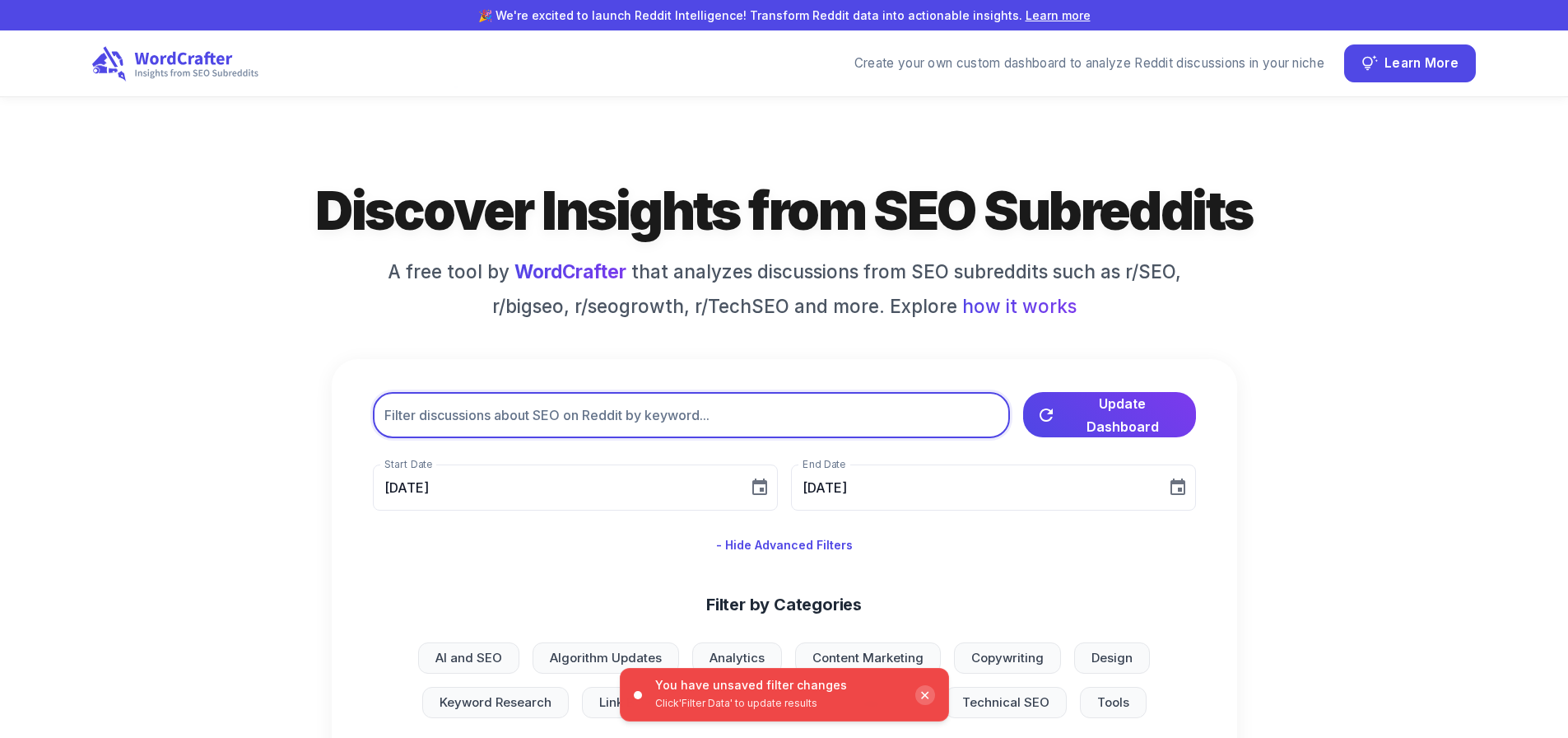
click at [647, 410] on input "text" at bounding box center [691, 415] width 637 height 46
